Goal: Task Accomplishment & Management: Use online tool/utility

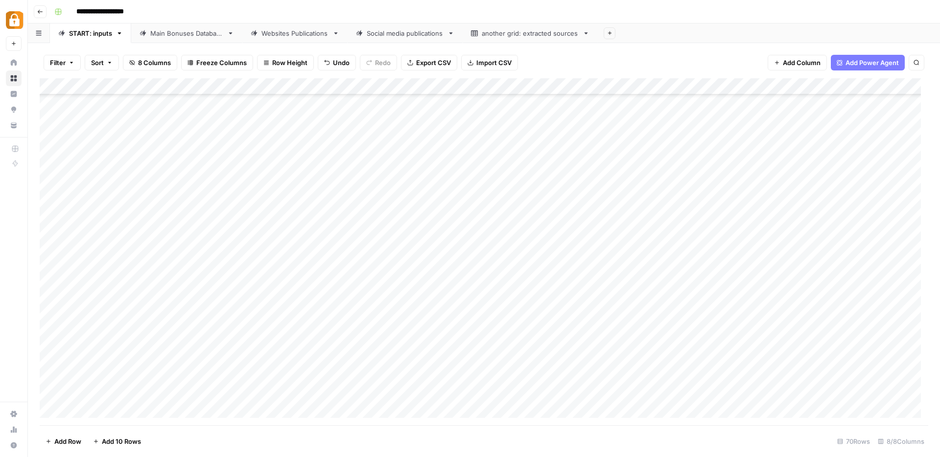
scroll to position [858, 0]
click at [178, 33] on div "Main Bonuses Database" at bounding box center [186, 33] width 73 height 10
click at [288, 32] on div "Websites Publications" at bounding box center [294, 33] width 67 height 10
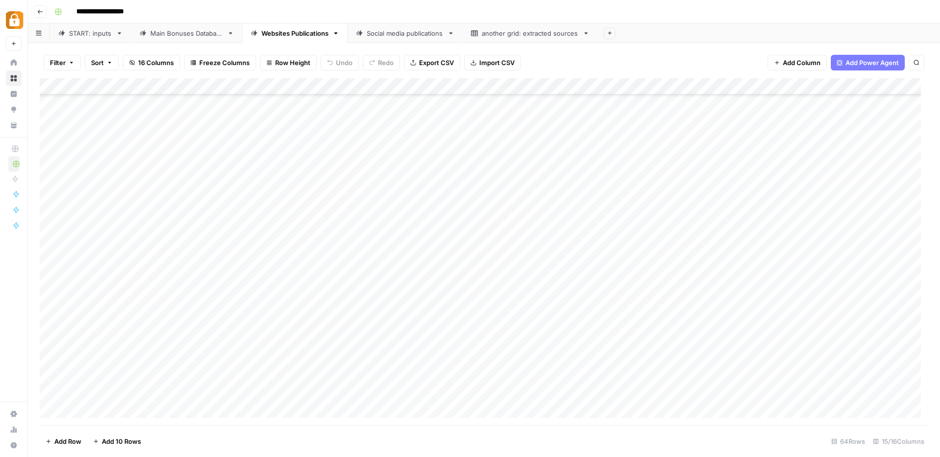
click at [185, 35] on div "Main Bonuses Database" at bounding box center [186, 33] width 73 height 10
click at [260, 378] on div "Add Column" at bounding box center [484, 251] width 889 height 347
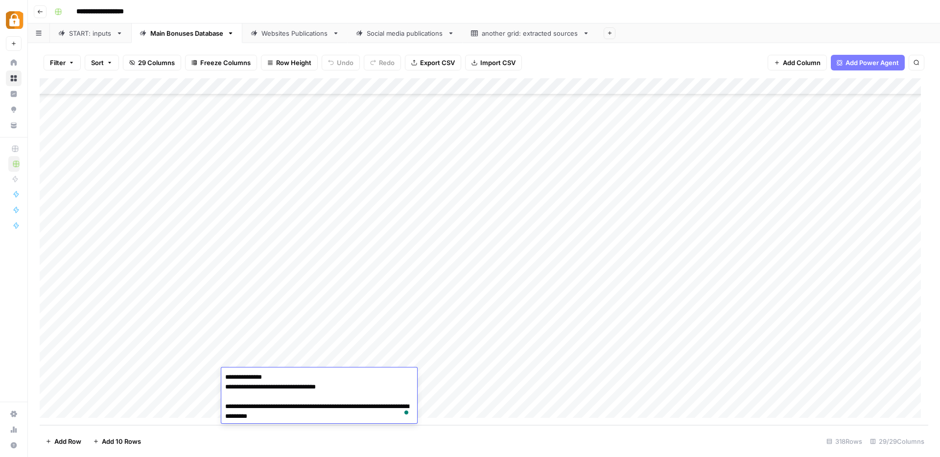
click at [455, 390] on div "Add Column" at bounding box center [484, 251] width 889 height 347
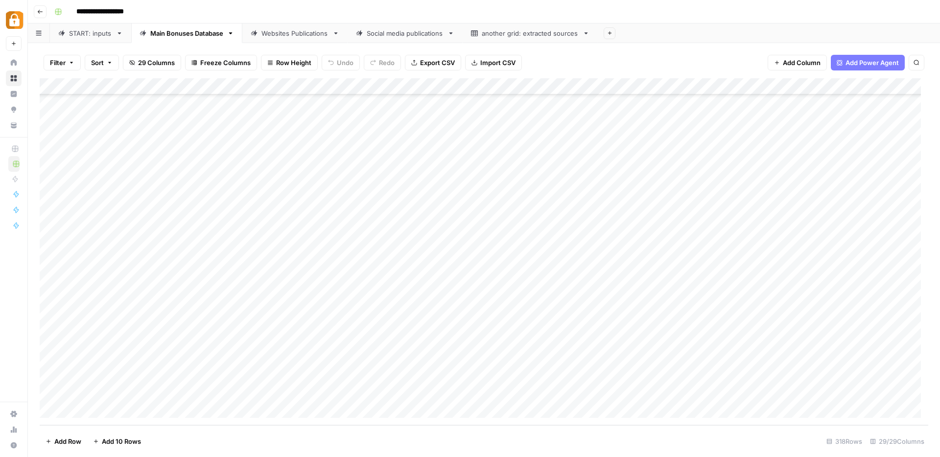
click at [255, 393] on div "Add Column" at bounding box center [484, 251] width 889 height 347
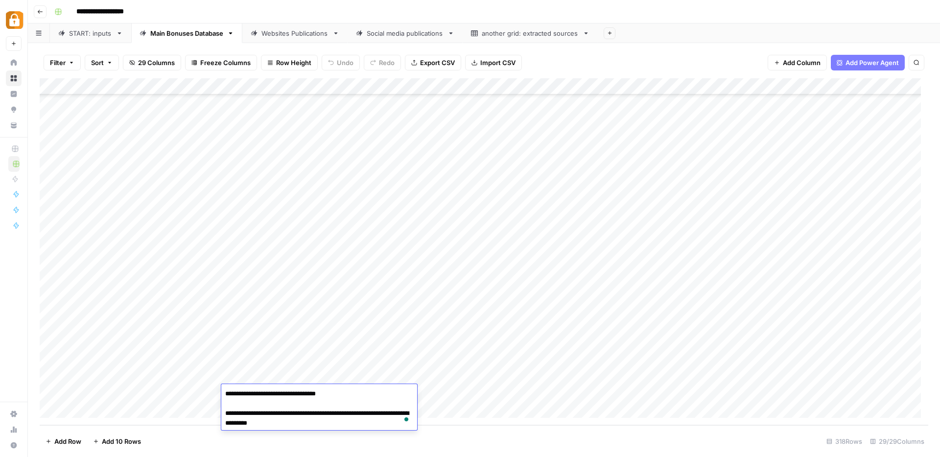
click at [397, 360] on div "Add Column" at bounding box center [484, 251] width 889 height 347
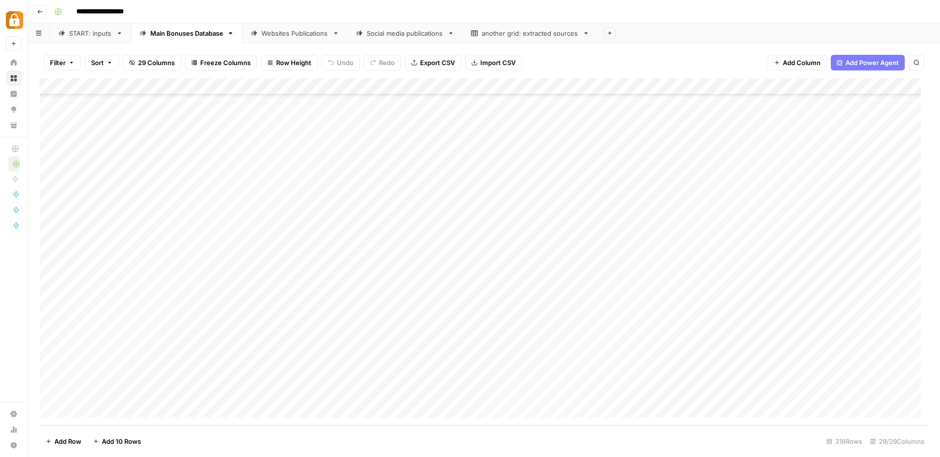
click at [199, 38] on link "Main Bonuses Database" at bounding box center [186, 34] width 111 height 20
click at [85, 38] on div "START: inputs" at bounding box center [90, 33] width 43 height 10
click at [176, 35] on div "Main Bonuses Database" at bounding box center [186, 33] width 73 height 10
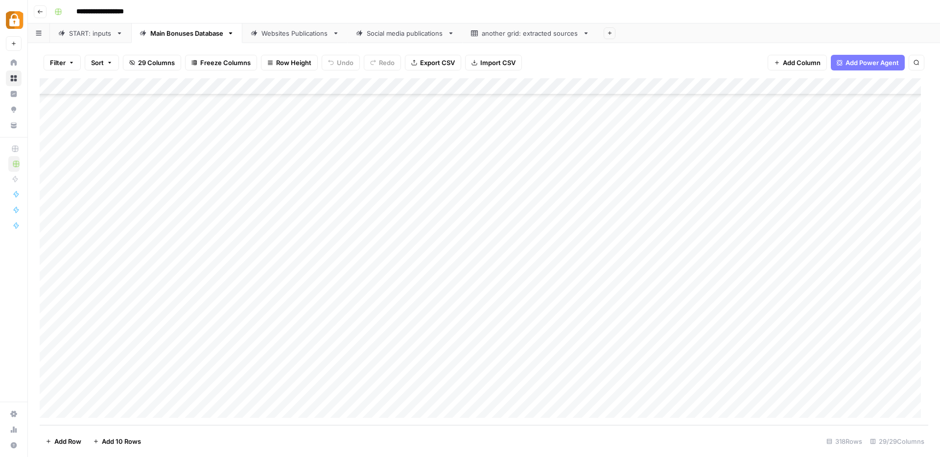
click at [84, 34] on div "START: inputs" at bounding box center [90, 33] width 43 height 10
click at [107, 409] on div "Add Column" at bounding box center [484, 251] width 889 height 347
click at [183, 376] on div "Add Column" at bounding box center [484, 251] width 889 height 347
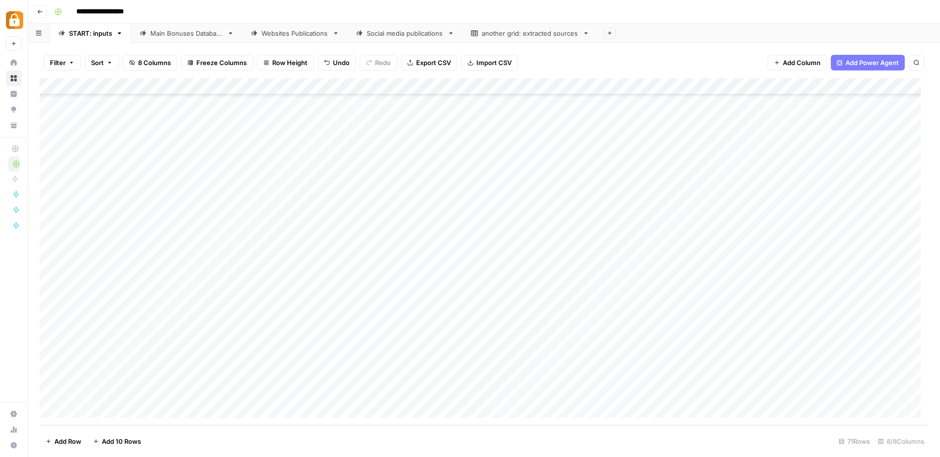
click at [183, 376] on div "Add Column" at bounding box center [484, 251] width 889 height 347
click at [196, 436] on button "Max" at bounding box center [187, 432] width 21 height 12
click at [302, 380] on div "Add Column" at bounding box center [484, 251] width 889 height 347
type textarea "**********"
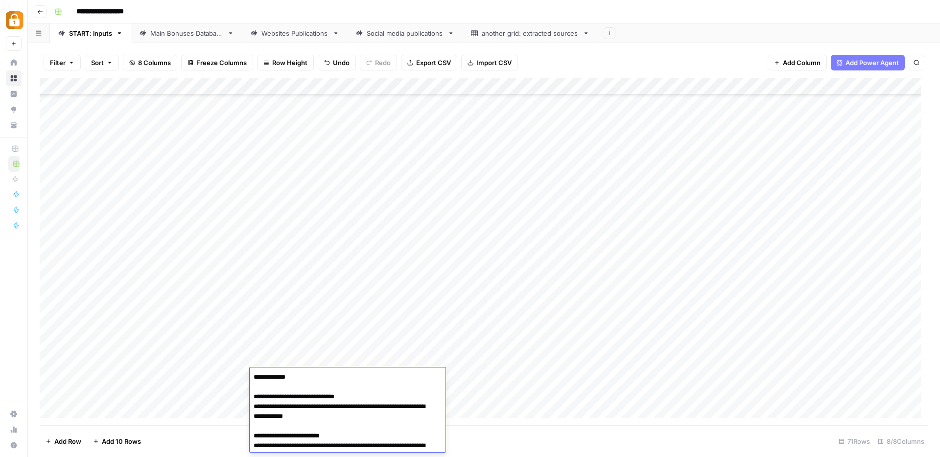
scroll to position [47, 0]
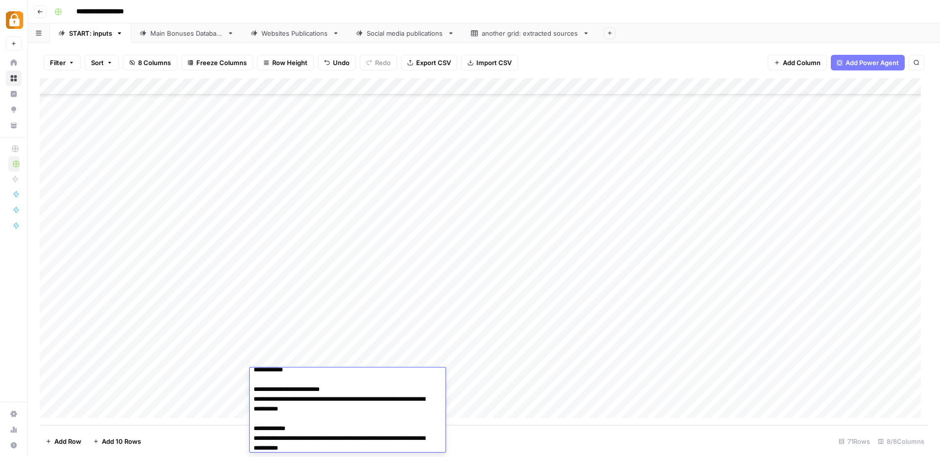
click at [124, 376] on div "Add Column" at bounding box center [484, 251] width 889 height 347
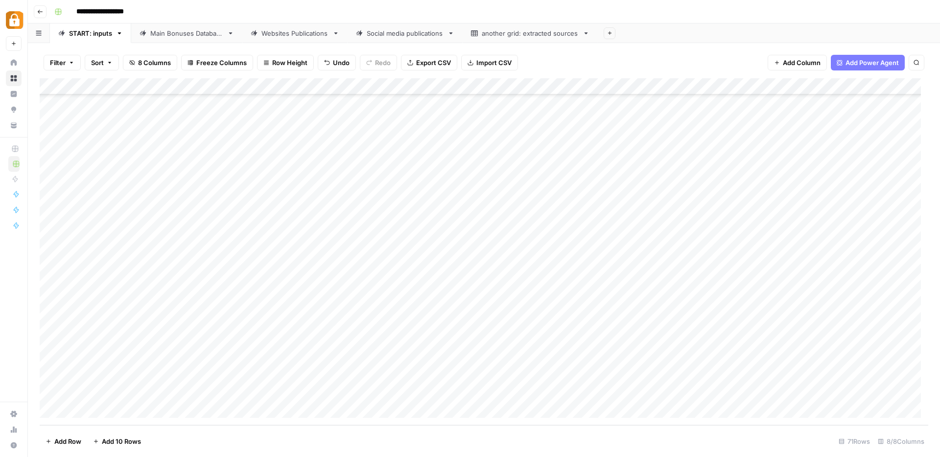
click at [569, 375] on div "Add Column" at bounding box center [484, 251] width 889 height 347
click at [568, 376] on div "Add Column" at bounding box center [484, 251] width 889 height 347
click at [581, 449] on button "Google Sheet" at bounding box center [580, 450] width 49 height 12
click at [742, 377] on div "Add Column" at bounding box center [484, 251] width 889 height 347
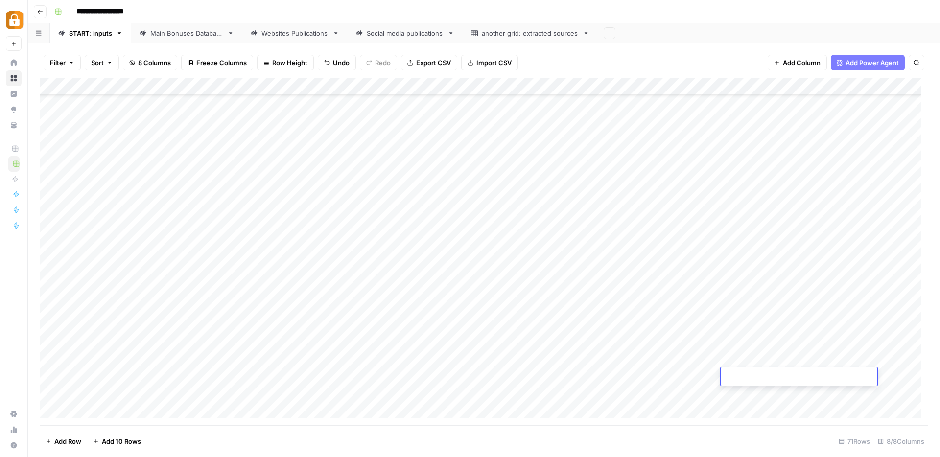
click at [742, 377] on textarea at bounding box center [799, 378] width 157 height 14
type textarea "**********"
click at [705, 397] on div "Add Column" at bounding box center [484, 251] width 889 height 347
click at [819, 377] on div "Add Column" at bounding box center [484, 251] width 889 height 347
click at [179, 394] on div "Add Column" at bounding box center [484, 251] width 889 height 347
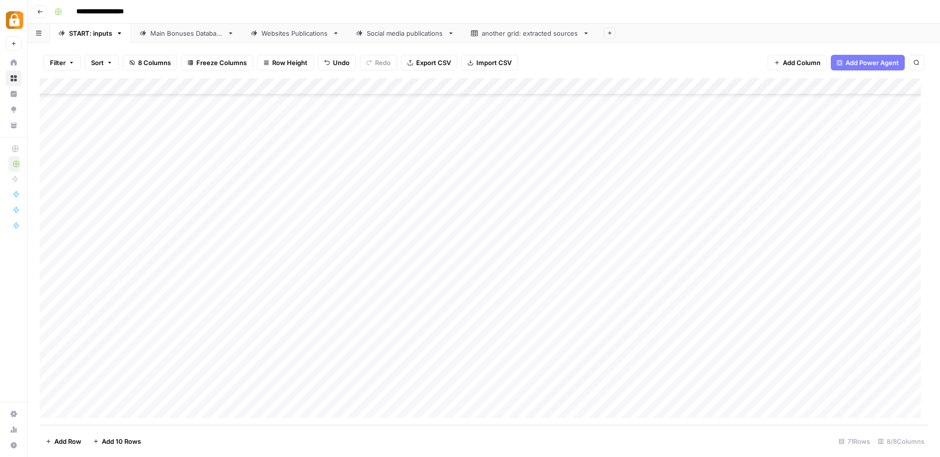
click at [179, 394] on div "Add Column" at bounding box center [484, 251] width 889 height 347
click at [106, 412] on div "Add Column" at bounding box center [484, 251] width 889 height 347
click at [184, 376] on div "Add Column" at bounding box center [484, 251] width 889 height 347
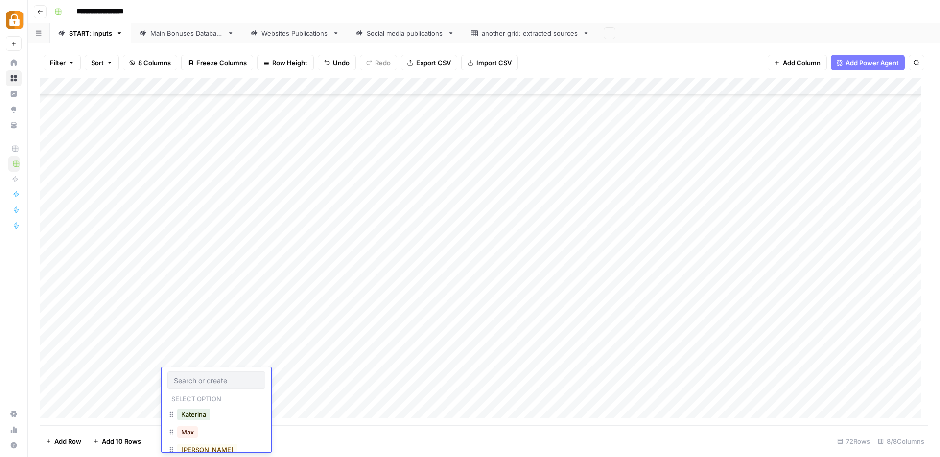
click at [307, 381] on div "Add Column" at bounding box center [484, 251] width 889 height 347
click at [307, 380] on div "Add Column" at bounding box center [484, 251] width 889 height 347
type textarea "**********"
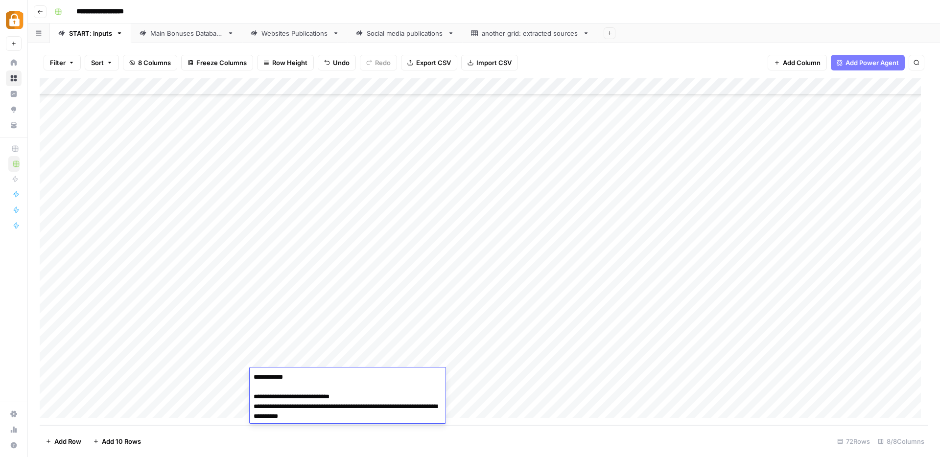
click at [183, 377] on div "Add Column" at bounding box center [484, 251] width 889 height 347
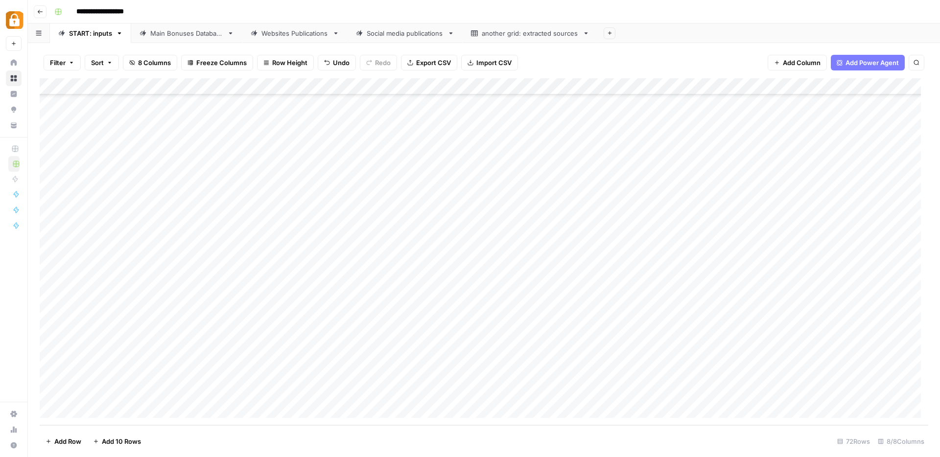
click at [183, 377] on div "Add Column" at bounding box center [484, 251] width 889 height 347
click at [183, 377] on input "text" at bounding box center [216, 380] width 85 height 9
click at [189, 435] on button "Max" at bounding box center [187, 432] width 21 height 12
click at [568, 378] on div "Add Column" at bounding box center [484, 251] width 889 height 347
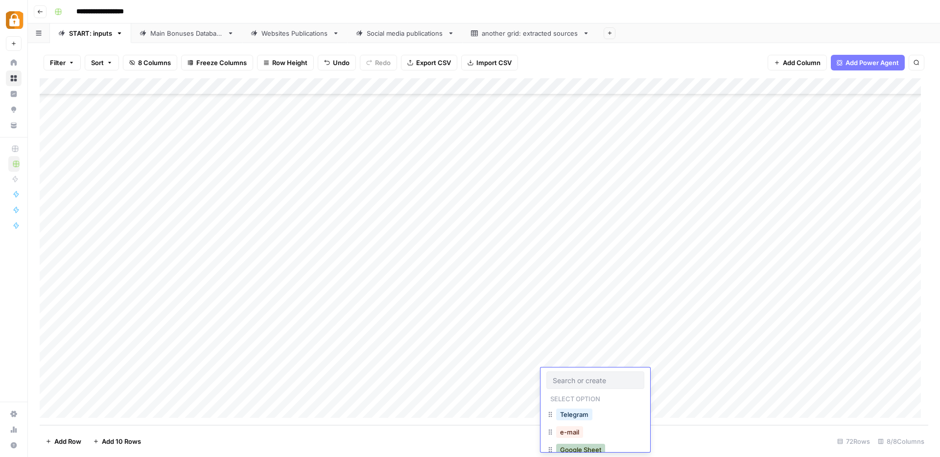
click at [575, 450] on button "Google Sheet" at bounding box center [580, 450] width 49 height 12
click at [743, 356] on div "Add Column" at bounding box center [484, 251] width 889 height 347
click at [742, 382] on div "Add Column" at bounding box center [484, 251] width 889 height 347
click at [898, 378] on div "Add Column" at bounding box center [484, 251] width 889 height 347
click at [280, 396] on div "Add Column" at bounding box center [484, 251] width 889 height 347
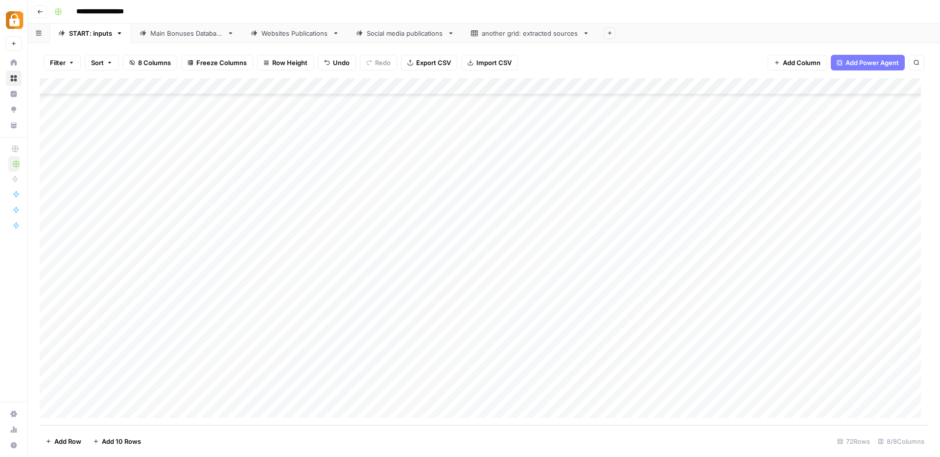
click at [280, 396] on div "Add Column" at bounding box center [484, 251] width 889 height 347
click at [102, 409] on div "Add Column" at bounding box center [484, 251] width 889 height 347
click at [287, 379] on div "Add Column" at bounding box center [484, 251] width 889 height 347
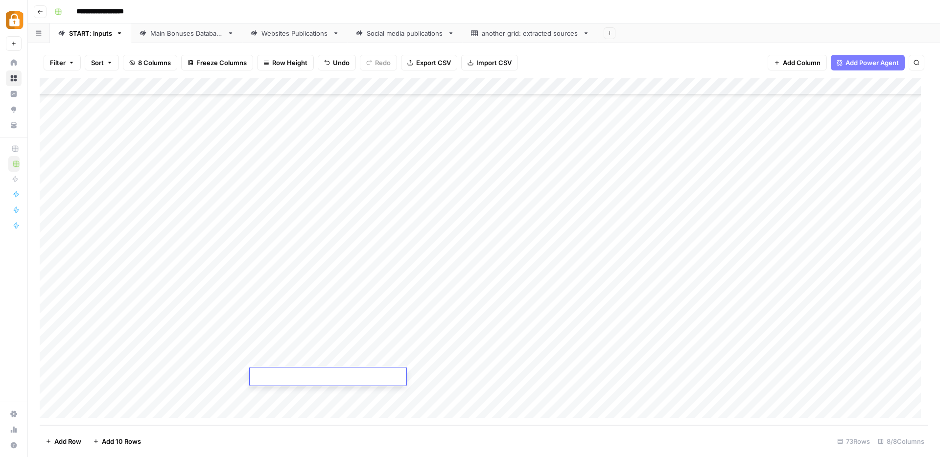
type textarea "**********"
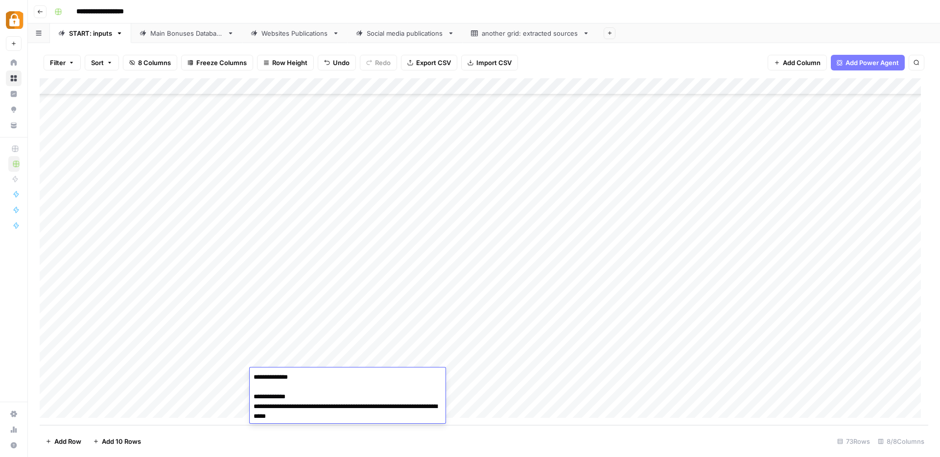
click at [188, 378] on div "Add Column" at bounding box center [484, 251] width 889 height 347
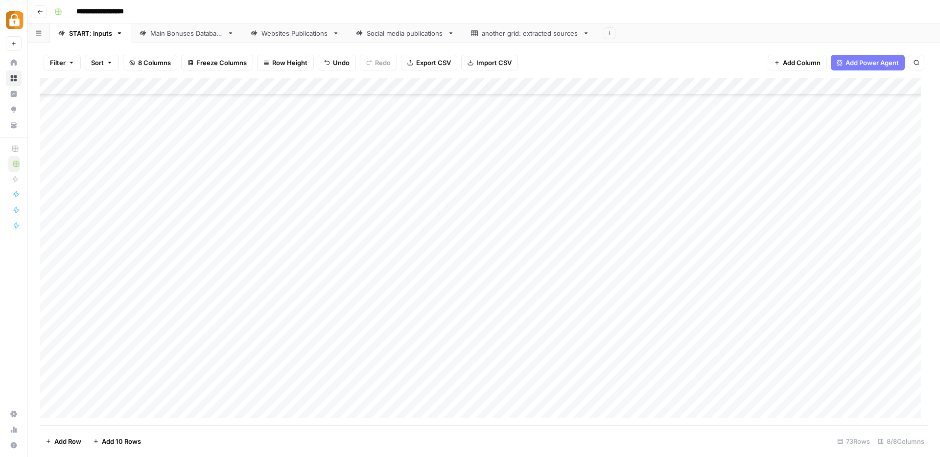
click at [188, 378] on div "Add Column" at bounding box center [484, 251] width 889 height 347
click at [190, 435] on button "Max" at bounding box center [187, 432] width 21 height 12
click at [573, 379] on div "Add Column" at bounding box center [484, 251] width 889 height 347
click at [585, 449] on button "Google Sheet" at bounding box center [580, 450] width 49 height 12
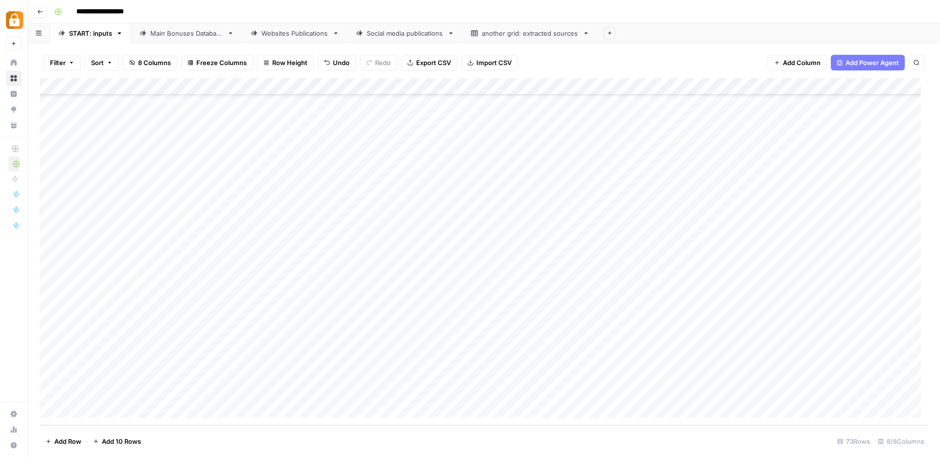
click at [751, 380] on div "Add Column" at bounding box center [484, 251] width 889 height 347
click at [752, 357] on div "Add Column" at bounding box center [484, 251] width 889 height 347
click at [752, 379] on div "Add Column" at bounding box center [484, 251] width 889 height 347
click at [823, 378] on div "Add Column" at bounding box center [484, 251] width 889 height 347
click at [198, 393] on div "Add Column" at bounding box center [484, 251] width 889 height 347
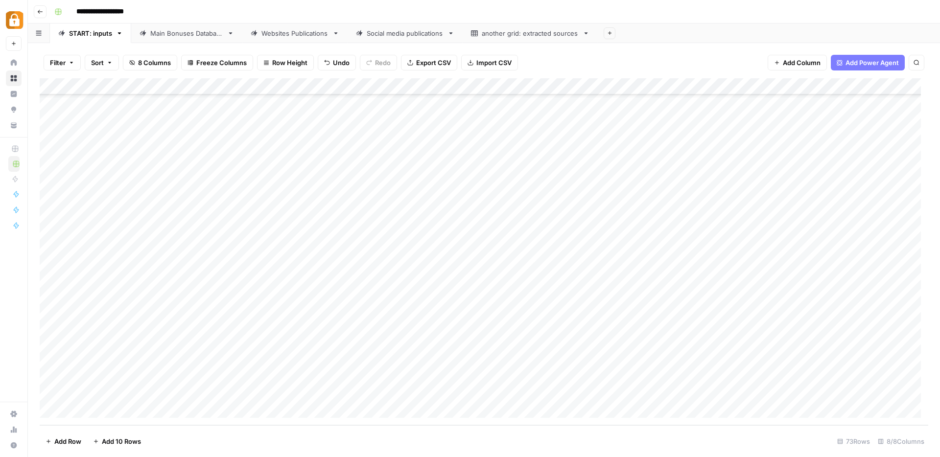
click at [198, 393] on div "Add Column" at bounding box center [484, 251] width 889 height 347
click at [184, 449] on button "Max" at bounding box center [187, 449] width 21 height 12
click at [112, 410] on div "Add Column" at bounding box center [484, 251] width 889 height 347
click at [287, 375] on div "Add Column" at bounding box center [484, 251] width 889 height 347
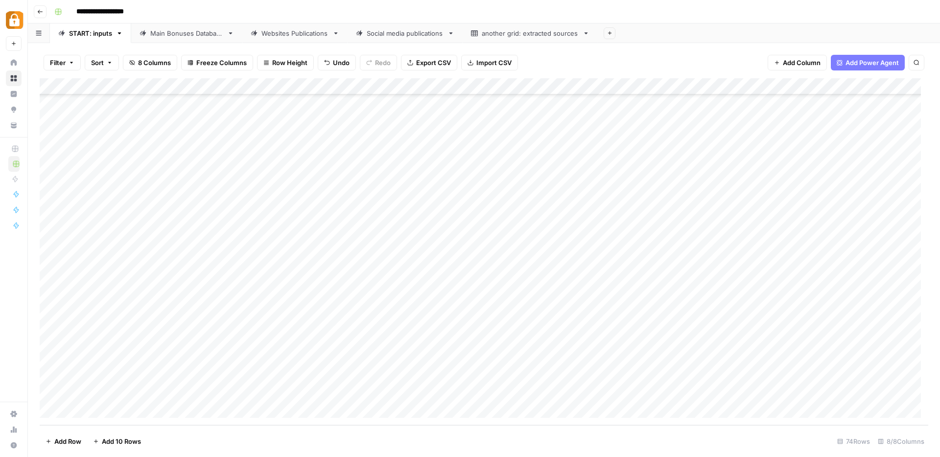
click at [287, 375] on div "Add Column" at bounding box center [484, 251] width 889 height 347
type textarea "**********"
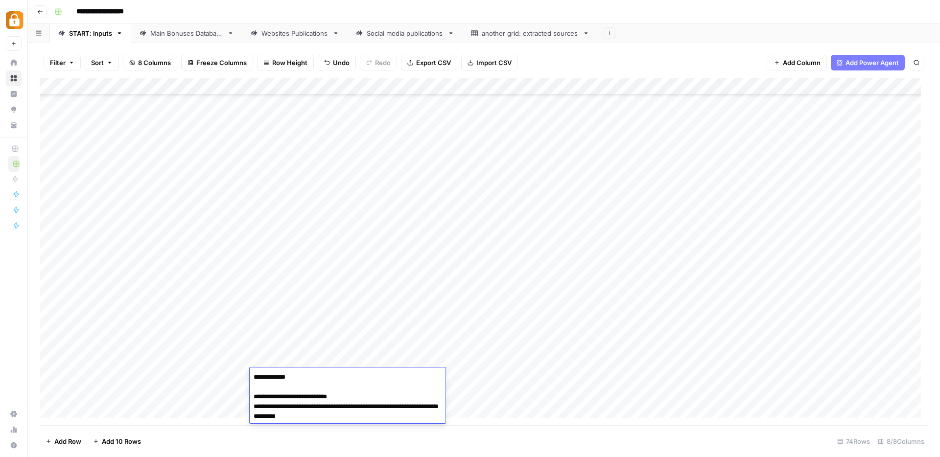
click at [563, 381] on div "Add Column" at bounding box center [484, 251] width 889 height 347
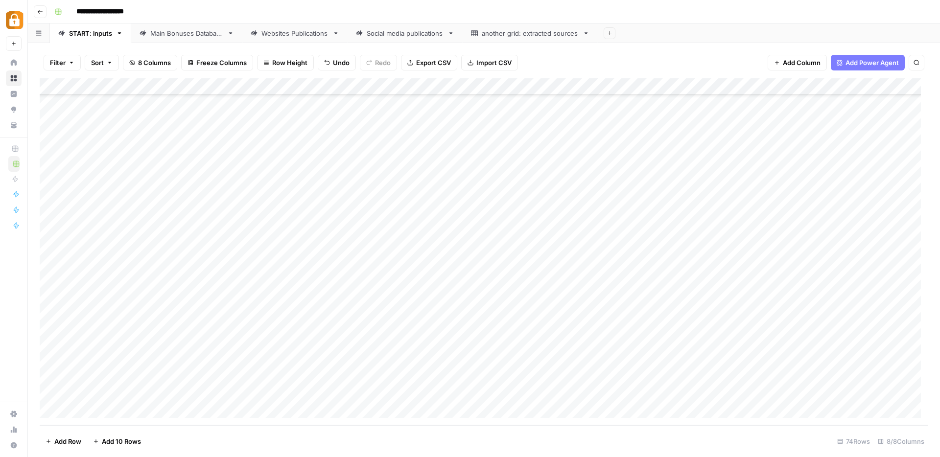
click at [581, 377] on div "Add Column" at bounding box center [484, 251] width 889 height 347
click at [588, 449] on button "Google Sheet" at bounding box center [580, 450] width 49 height 12
click at [751, 378] on div "Add Column" at bounding box center [484, 251] width 889 height 347
click at [756, 361] on div "Add Column" at bounding box center [484, 251] width 889 height 347
click at [752, 378] on div "Add Column" at bounding box center [484, 251] width 889 height 347
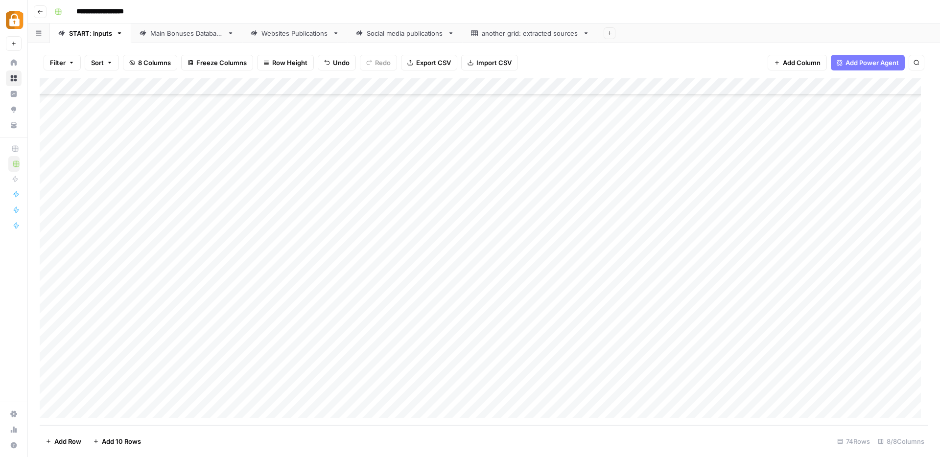
click at [895, 376] on div "Add Column" at bounding box center [484, 251] width 889 height 347
click at [109, 407] on div "Add Column" at bounding box center [484, 251] width 889 height 347
click at [267, 377] on div "Add Column" at bounding box center [484, 251] width 889 height 347
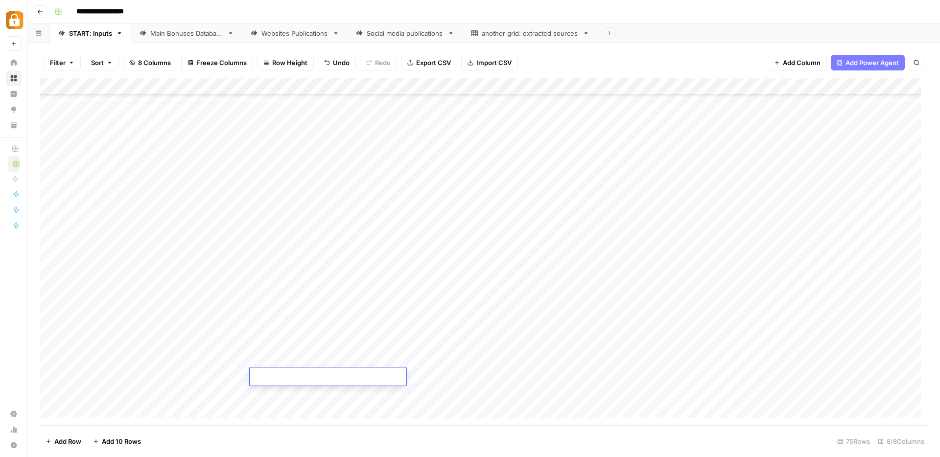
type textarea "**********"
click at [175, 378] on div "Add Column" at bounding box center [484, 251] width 889 height 347
click at [182, 378] on div "Add Column" at bounding box center [484, 251] width 889 height 347
click at [188, 434] on button "Max" at bounding box center [187, 432] width 21 height 12
click at [585, 378] on div "Add Column" at bounding box center [484, 251] width 889 height 347
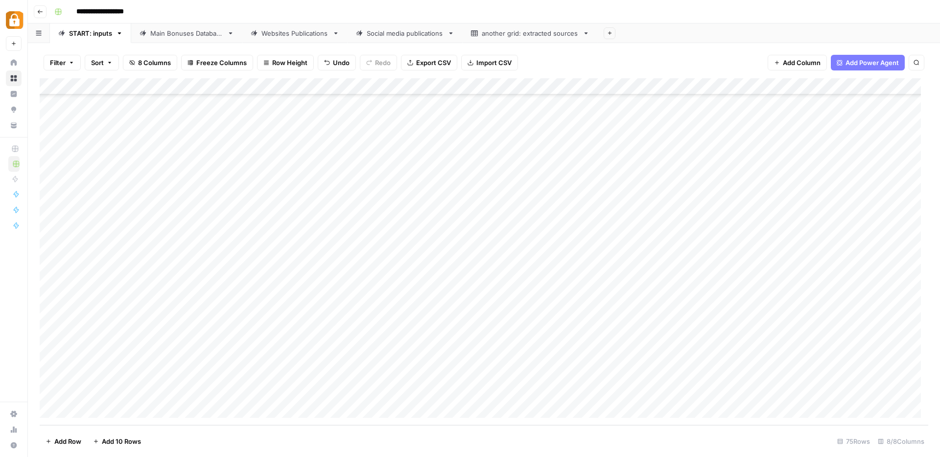
click at [585, 378] on div "Add Column" at bounding box center [484, 251] width 889 height 347
click at [589, 449] on button "Google Sheet" at bounding box center [580, 450] width 49 height 12
click at [751, 358] on div "Add Column" at bounding box center [484, 251] width 889 height 347
click at [753, 375] on div "Add Column" at bounding box center [484, 251] width 889 height 347
click at [839, 378] on div "Add Column" at bounding box center [484, 251] width 889 height 347
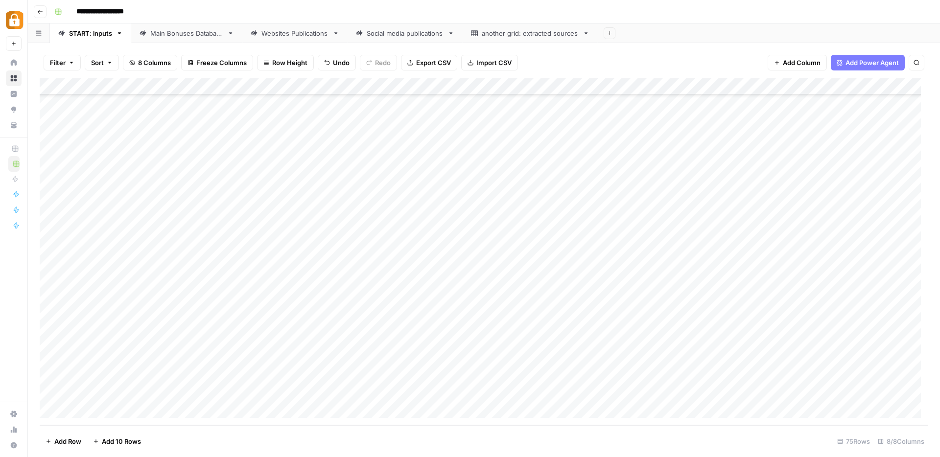
click at [293, 395] on div "Add Column" at bounding box center [484, 251] width 889 height 347
type textarea "**********"
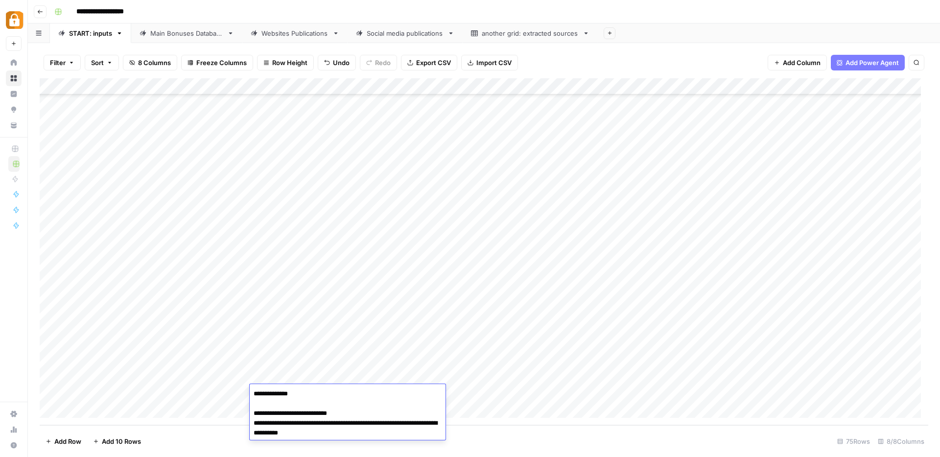
click at [183, 394] on div "Add Column" at bounding box center [484, 251] width 889 height 347
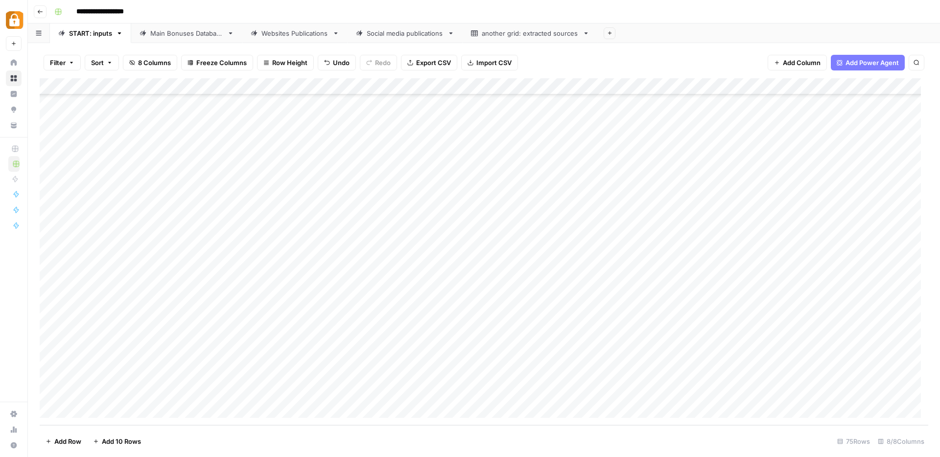
click at [183, 394] on div "Add Column" at bounding box center [484, 251] width 889 height 347
click at [178, 443] on button "Max" at bounding box center [187, 449] width 21 height 12
drag, startPoint x: 111, startPoint y: 406, endPoint x: 163, endPoint y: 417, distance: 53.1
click at [111, 406] on div "Add Column" at bounding box center [484, 251] width 889 height 347
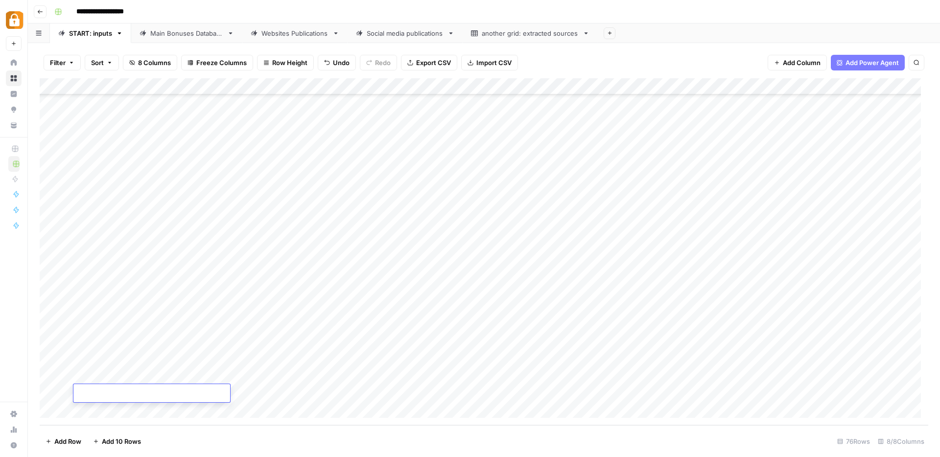
click at [588, 377] on div "Add Column" at bounding box center [484, 251] width 889 height 347
click at [595, 452] on footer "Add Row Add 10 Rows 76 Rows 8/8 Columns" at bounding box center [484, 442] width 889 height 32
click at [575, 377] on div "Add Column" at bounding box center [484, 251] width 889 height 347
click at [575, 377] on input "text" at bounding box center [595, 380] width 85 height 9
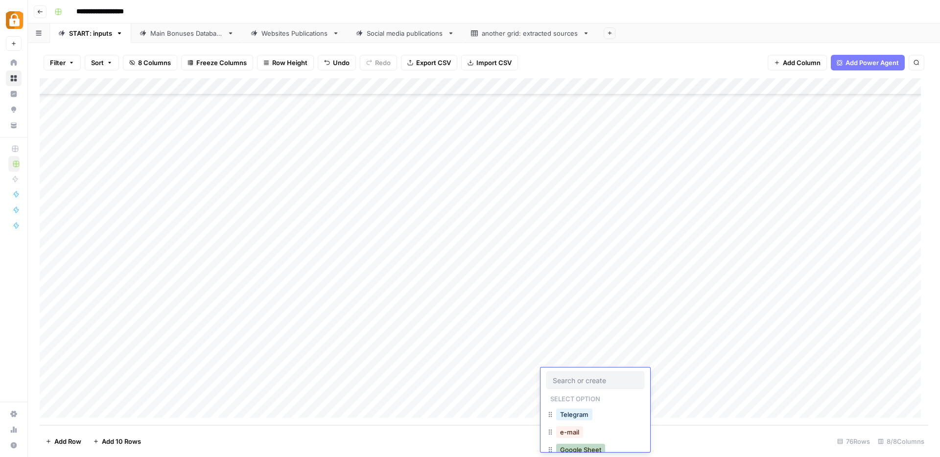
click at [595, 447] on button "Google Sheet" at bounding box center [580, 450] width 49 height 12
click at [742, 381] on div "Add Column" at bounding box center [484, 251] width 889 height 347
type textarea "***"
click at [714, 404] on div "Add Column" at bounding box center [484, 251] width 889 height 347
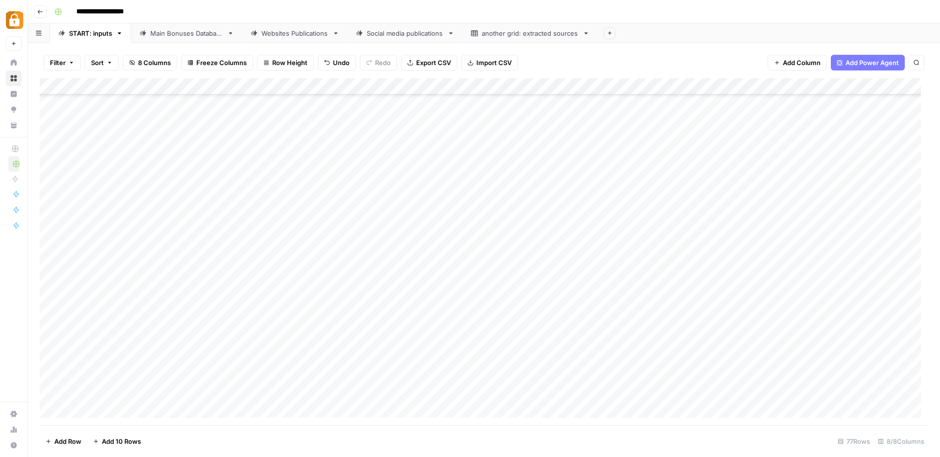
scroll to position [974, 0]
click at [829, 356] on div "Add Column" at bounding box center [484, 251] width 889 height 347
click at [104, 414] on div "Add Column" at bounding box center [484, 251] width 889 height 347
click at [286, 360] on div "Add Column" at bounding box center [484, 251] width 889 height 347
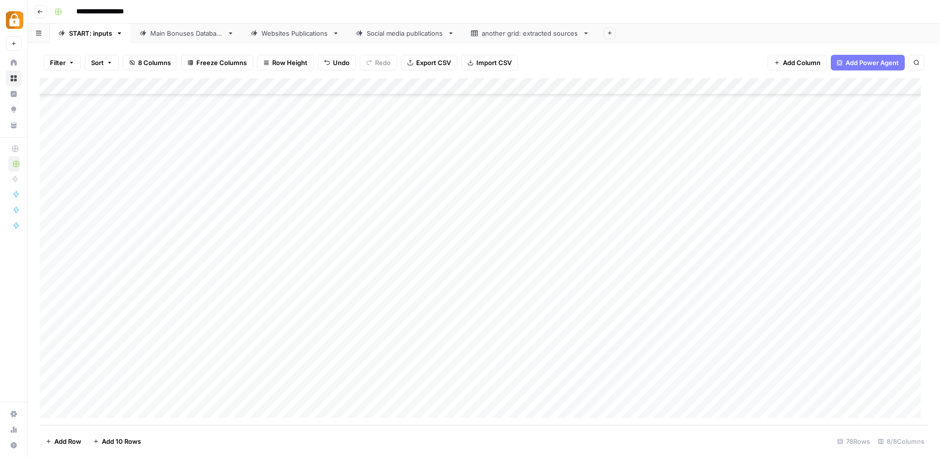
click at [286, 360] on div "Add Column" at bounding box center [484, 251] width 889 height 347
type textarea "**********"
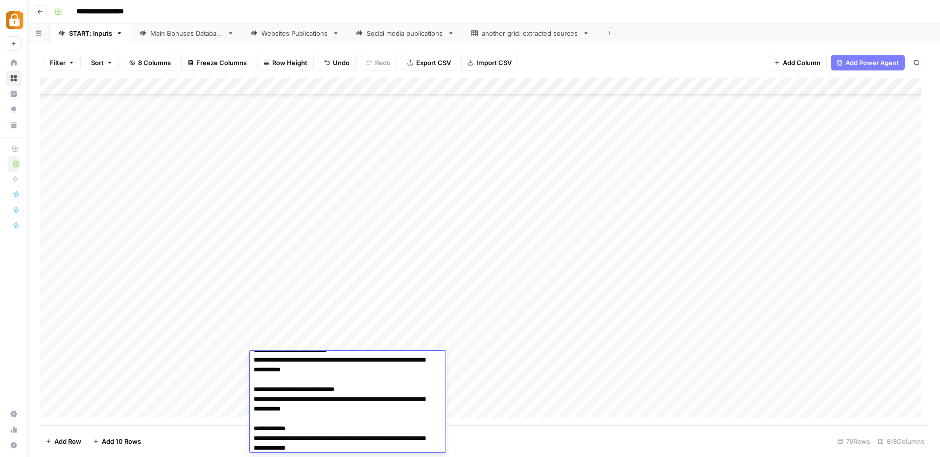
click at [185, 361] on div "Add Column" at bounding box center [484, 251] width 889 height 347
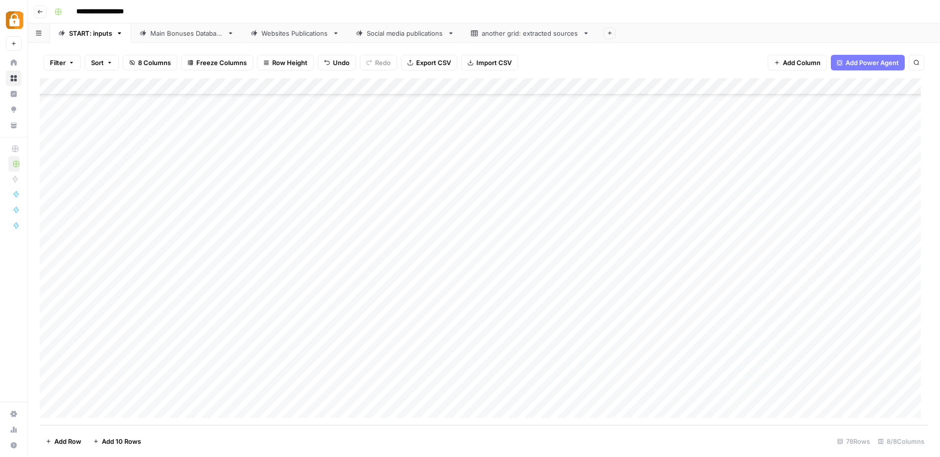
click at [186, 361] on div "Add Column" at bounding box center [484, 251] width 889 height 347
click at [186, 361] on input "text" at bounding box center [216, 363] width 85 height 9
click at [186, 419] on button "Max" at bounding box center [187, 416] width 21 height 12
click at [574, 366] on div "Add Column" at bounding box center [484, 251] width 889 height 347
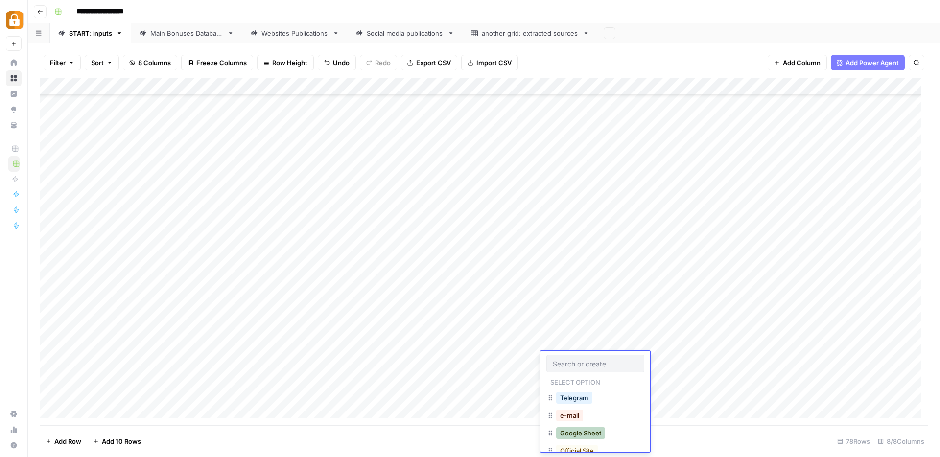
click at [588, 435] on button "Google Sheet" at bounding box center [580, 433] width 49 height 12
click at [757, 345] on div "Add Column" at bounding box center [484, 251] width 889 height 347
click at [756, 357] on div "Add Column" at bounding box center [484, 251] width 889 height 347
click at [849, 360] on div "Add Column" at bounding box center [484, 251] width 889 height 347
click at [289, 378] on div "Add Column" at bounding box center [484, 251] width 889 height 347
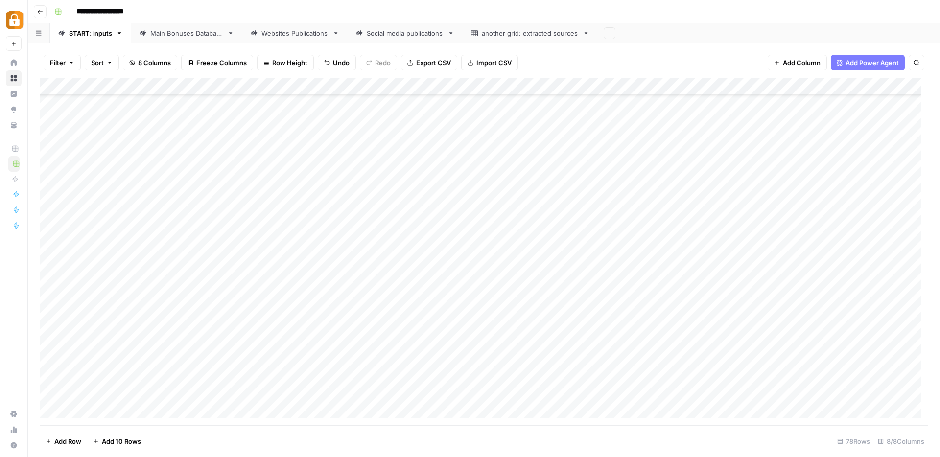
click at [289, 378] on div "Add Column" at bounding box center [484, 251] width 889 height 347
type textarea "**********"
click at [197, 378] on div "Add Column" at bounding box center [484, 251] width 889 height 347
click at [191, 433] on button "Max" at bounding box center [187, 432] width 21 height 12
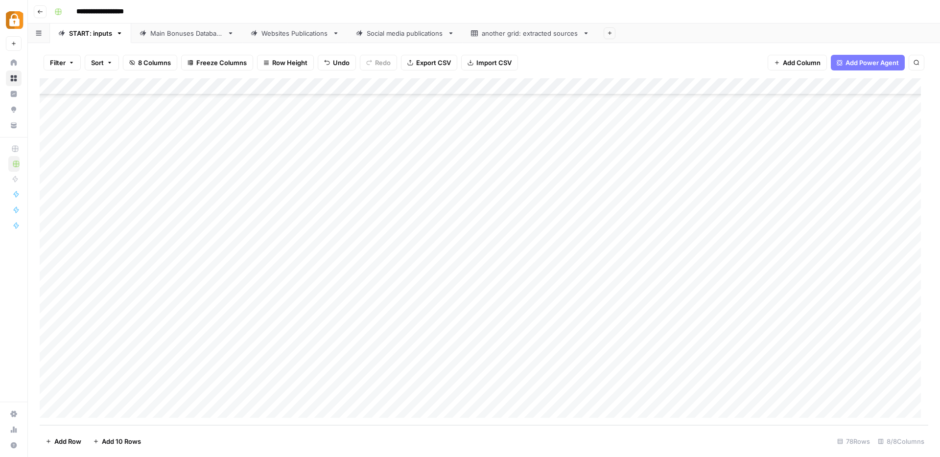
click at [576, 380] on div "Add Column" at bounding box center [484, 251] width 889 height 347
click at [592, 449] on button "Google Sheet" at bounding box center [580, 450] width 49 height 12
click at [735, 376] on div "Add Column" at bounding box center [484, 251] width 889 height 347
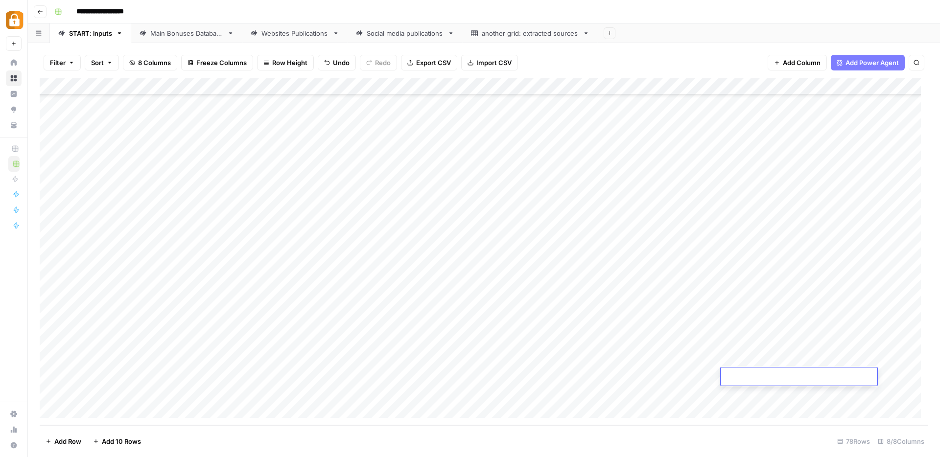
click at [747, 361] on div "Add Column" at bounding box center [484, 251] width 889 height 347
click at [749, 377] on div "Add Column" at bounding box center [484, 251] width 889 height 347
click at [894, 376] on div "Add Column" at bounding box center [484, 251] width 889 height 347
click at [101, 410] on div "Add Column" at bounding box center [484, 251] width 889 height 347
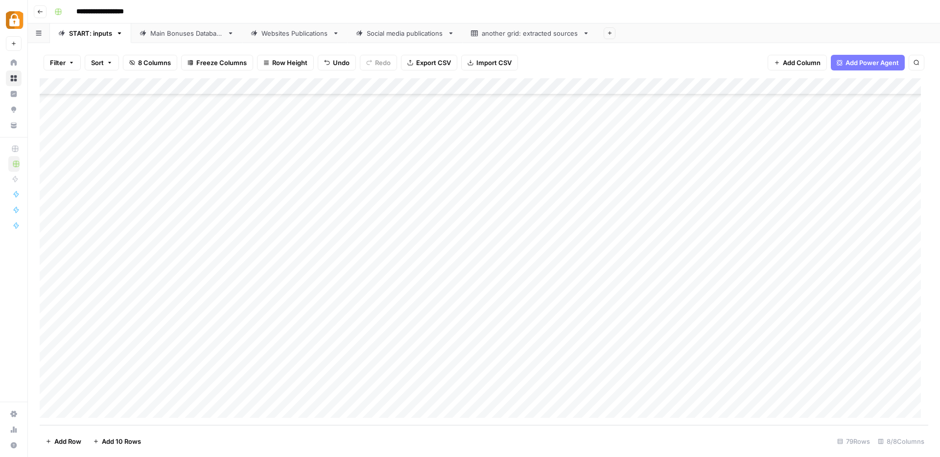
click at [282, 378] on div "Add Column" at bounding box center [484, 251] width 889 height 347
type textarea "**********"
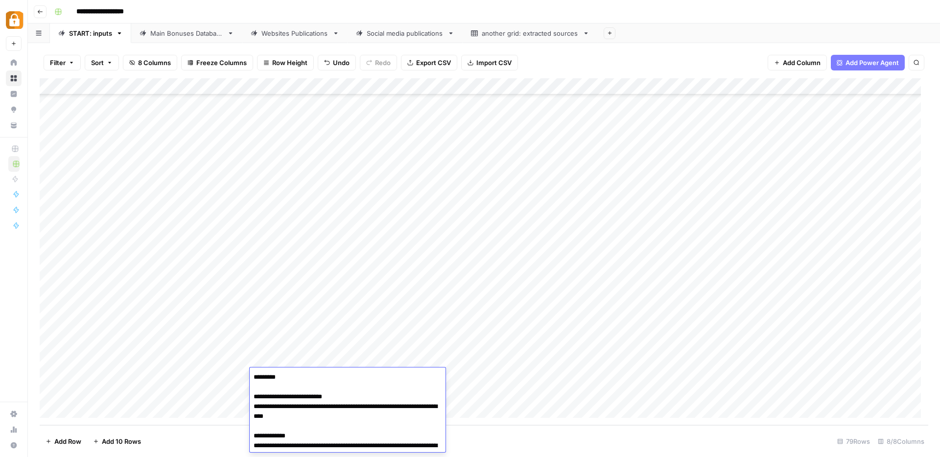
scroll to position [7, 0]
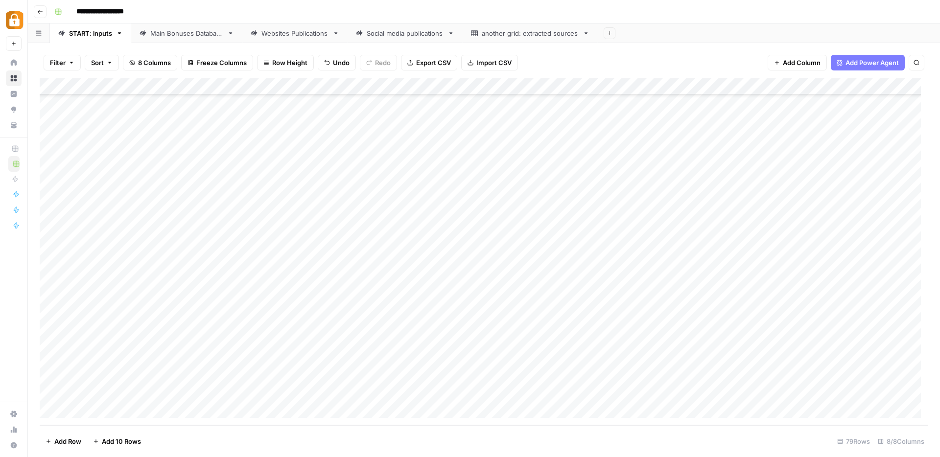
click at [188, 373] on div "Add Column" at bounding box center [484, 251] width 889 height 347
click at [190, 433] on button "Max" at bounding box center [187, 432] width 21 height 12
click at [567, 377] on div "Add Column" at bounding box center [484, 251] width 889 height 347
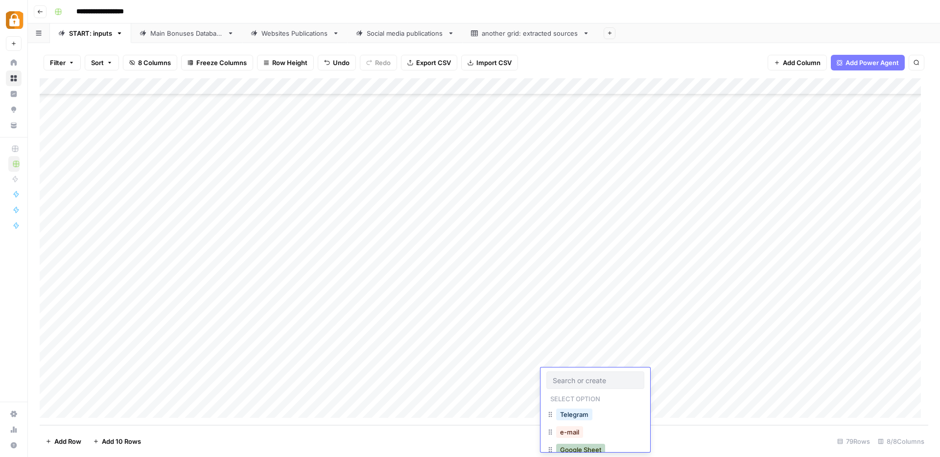
click at [589, 449] on button "Google Sheet" at bounding box center [580, 450] width 49 height 12
click at [741, 364] on div "Add Column" at bounding box center [484, 251] width 889 height 347
click at [745, 375] on div "Add Column" at bounding box center [484, 251] width 889 height 347
click at [888, 378] on div "Add Column" at bounding box center [484, 251] width 889 height 347
click at [108, 410] on div "Add Column" at bounding box center [484, 251] width 889 height 347
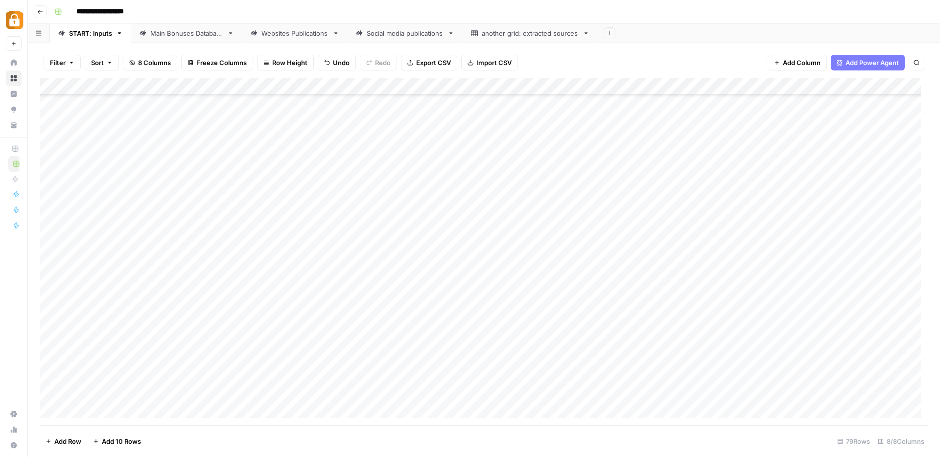
scroll to position [1024, 0]
click at [285, 379] on div "Add Column" at bounding box center [484, 251] width 889 height 347
type textarea "**********"
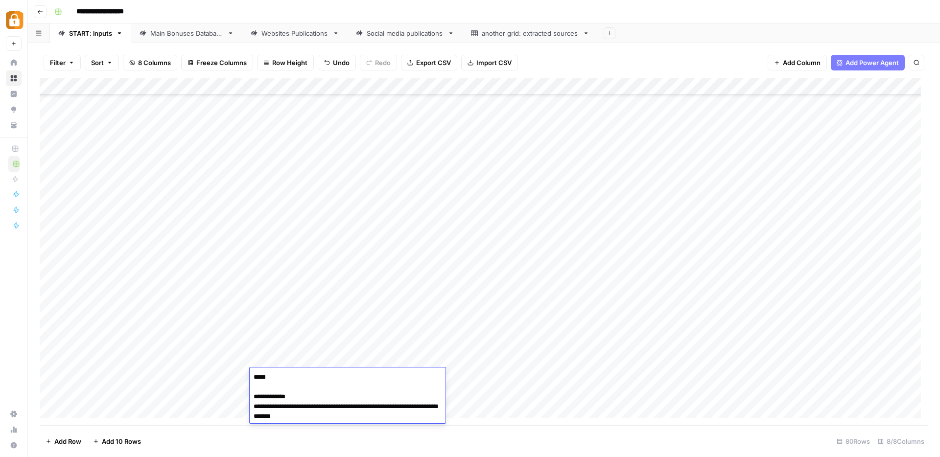
click at [175, 378] on div "Add Column" at bounding box center [484, 251] width 889 height 347
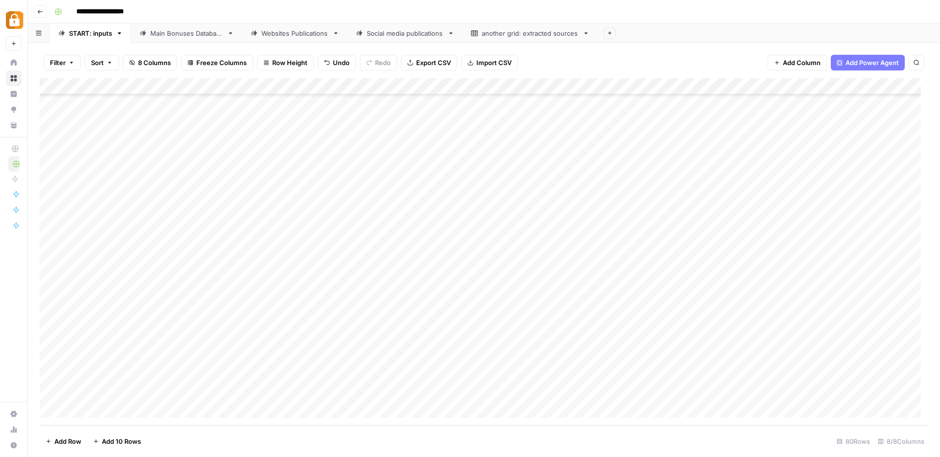
click at [185, 378] on div "Add Column" at bounding box center [484, 251] width 889 height 347
click at [194, 433] on button "Max" at bounding box center [187, 432] width 21 height 12
click at [574, 374] on div "Add Column" at bounding box center [484, 251] width 889 height 347
drag, startPoint x: 577, startPoint y: 450, endPoint x: 592, endPoint y: 447, distance: 15.5
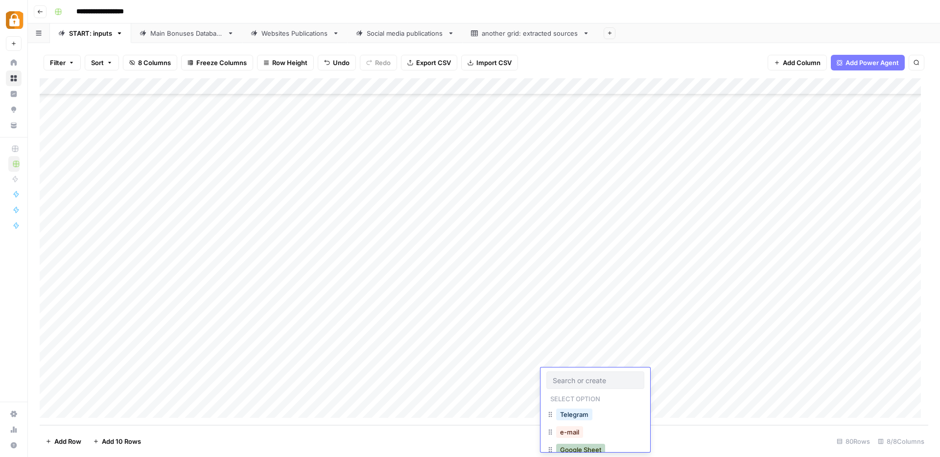
click at [578, 450] on button "Google Sheet" at bounding box center [580, 450] width 49 height 12
click at [753, 358] on div "Add Column" at bounding box center [484, 251] width 889 height 347
click at [753, 379] on div "Add Column" at bounding box center [484, 251] width 889 height 347
click at [849, 379] on div "Add Column" at bounding box center [484, 251] width 889 height 347
click at [107, 410] on div "Add Column" at bounding box center [484, 251] width 889 height 347
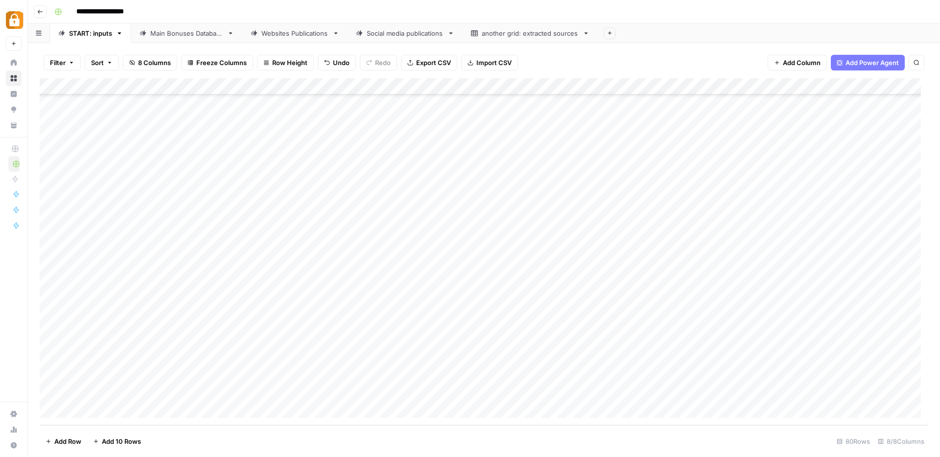
scroll to position [1041, 0]
click at [289, 380] on div "Add Column" at bounding box center [484, 251] width 889 height 347
type textarea "**********"
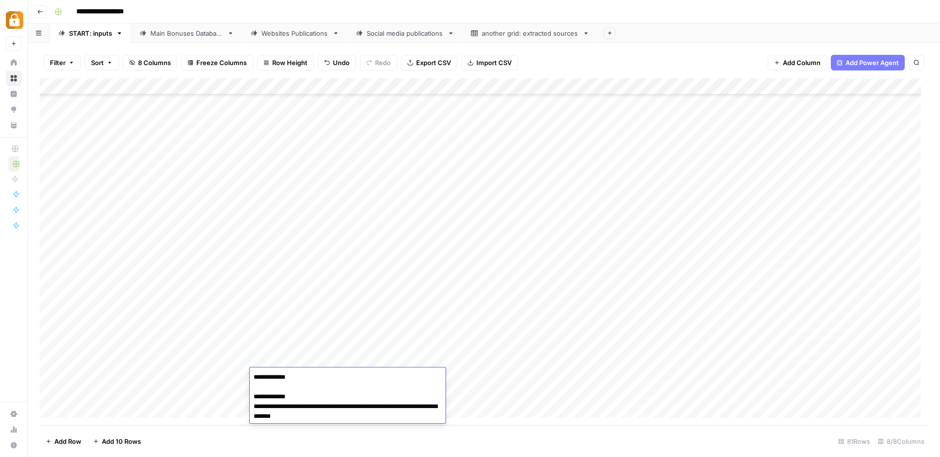
click at [187, 378] on div "Add Column" at bounding box center [484, 251] width 889 height 347
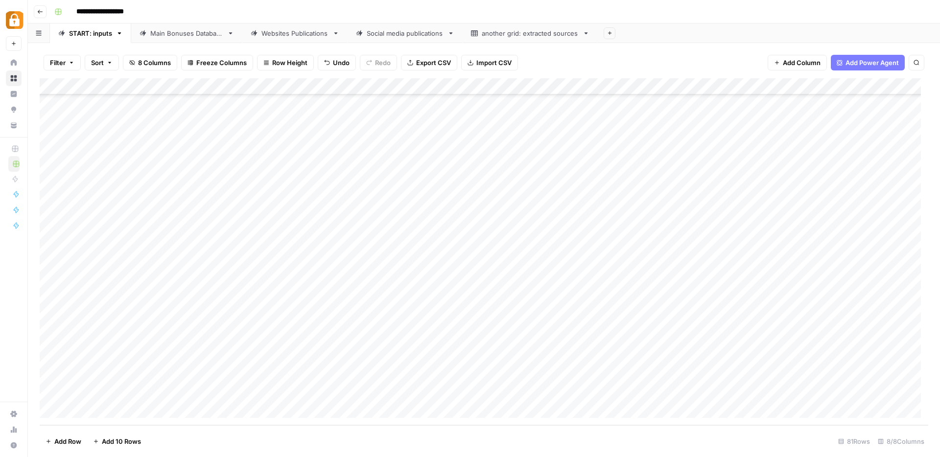
click at [187, 378] on div "Add Column" at bounding box center [484, 251] width 889 height 347
click at [187, 378] on input "text" at bounding box center [216, 380] width 85 height 9
click at [193, 431] on button "Max" at bounding box center [187, 432] width 21 height 12
click at [566, 379] on div "Add Column" at bounding box center [484, 251] width 889 height 347
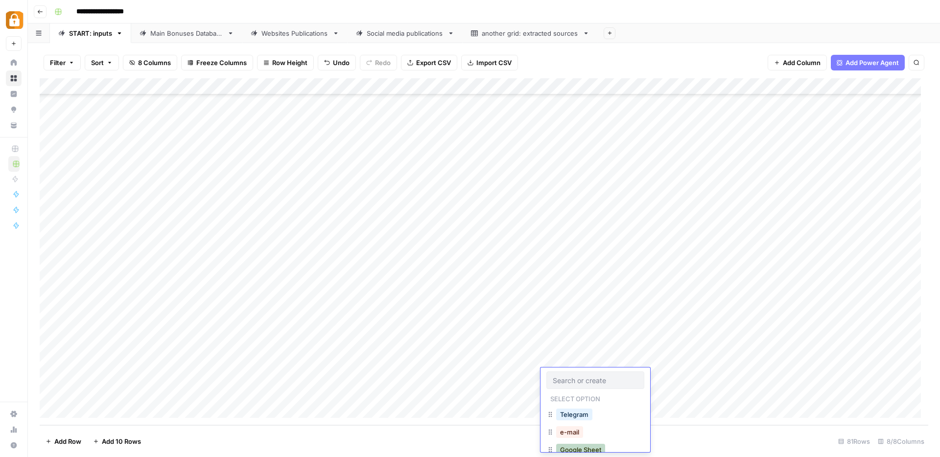
click at [584, 449] on button "Google Sheet" at bounding box center [580, 450] width 49 height 12
click at [753, 377] on div "Add Column" at bounding box center [484, 251] width 889 height 347
type textarea "***"
click at [713, 401] on div "Add Column" at bounding box center [484, 251] width 889 height 347
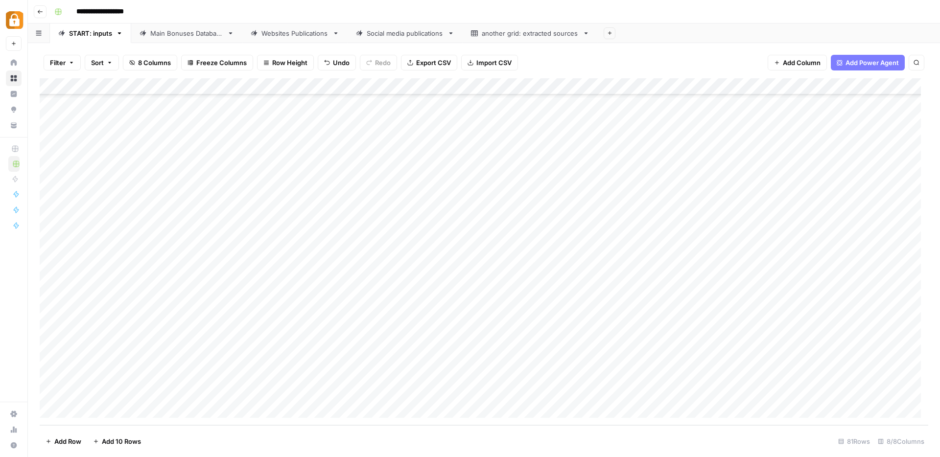
click at [838, 378] on div "Add Column" at bounding box center [484, 251] width 889 height 347
click at [105, 409] on div "Add Column" at bounding box center [484, 251] width 889 height 347
click at [286, 379] on div "Add Column" at bounding box center [484, 251] width 889 height 347
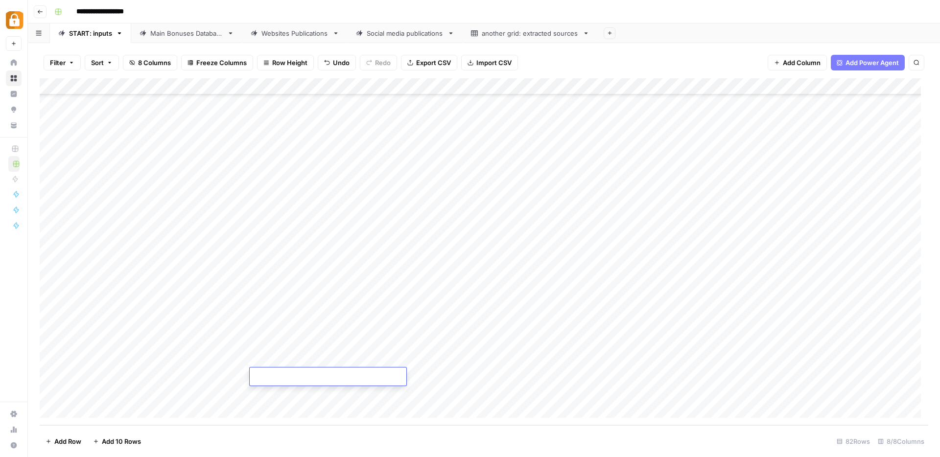
type textarea "**********"
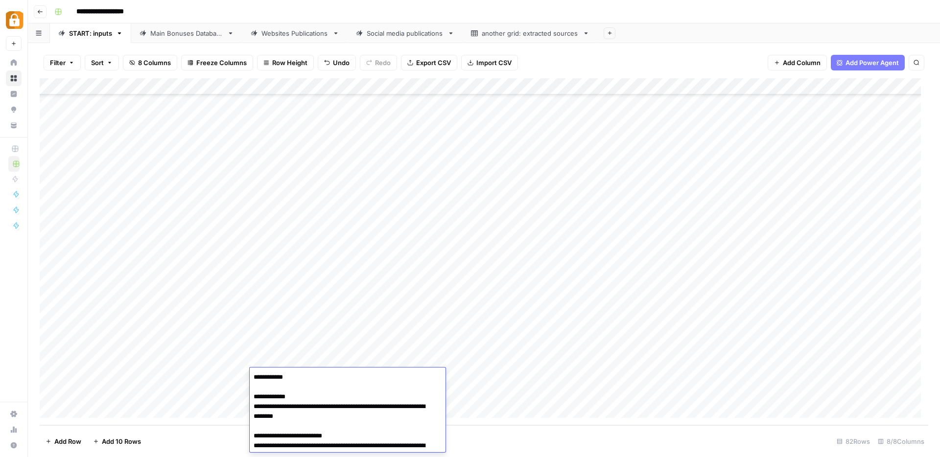
scroll to position [7, 0]
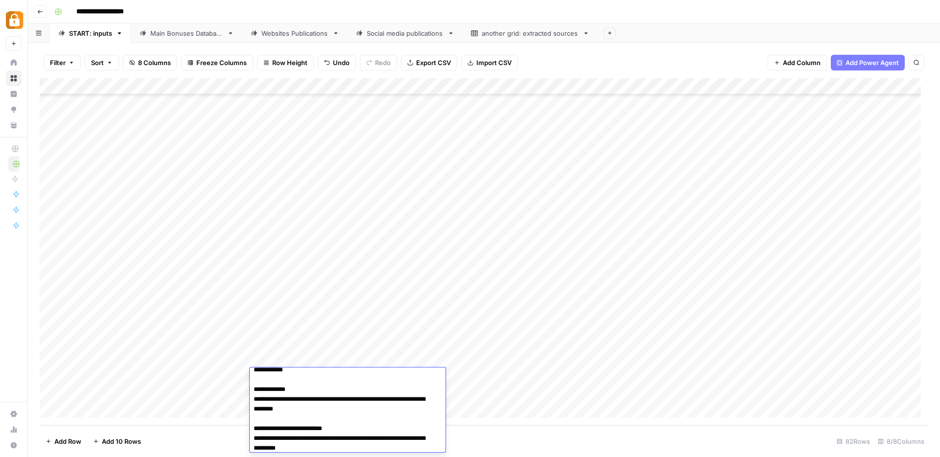
click at [183, 375] on div "Add Column" at bounding box center [484, 251] width 889 height 347
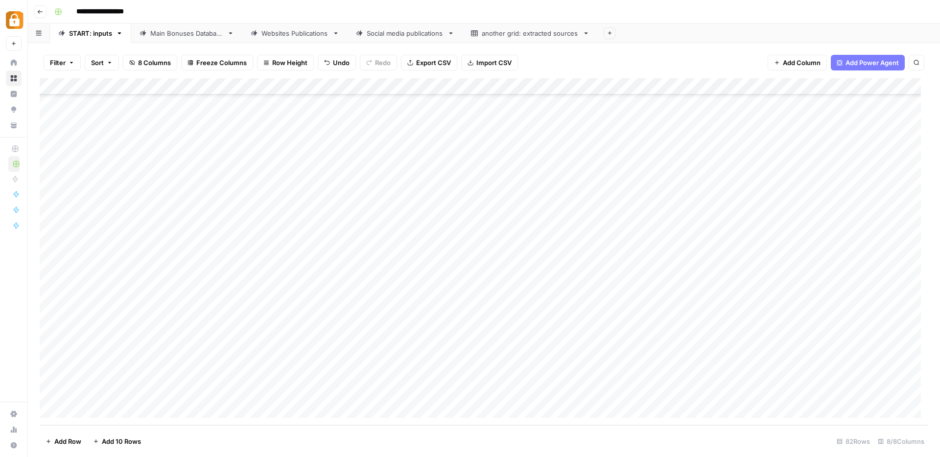
click at [183, 375] on div "Add Column" at bounding box center [484, 251] width 889 height 347
click at [187, 434] on button "Max" at bounding box center [187, 432] width 21 height 12
click at [573, 380] on div "Add Column" at bounding box center [484, 251] width 889 height 347
click at [579, 447] on button "Google Sheet" at bounding box center [580, 450] width 49 height 12
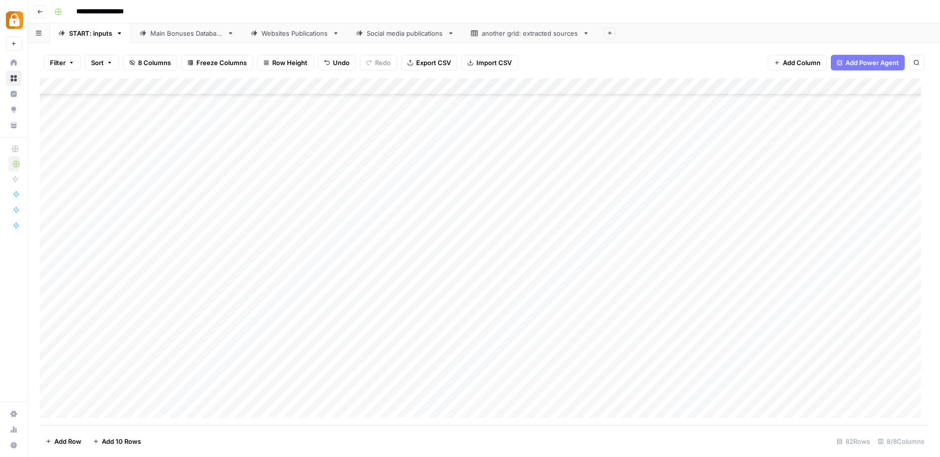
click at [746, 358] on div "Add Column" at bounding box center [484, 251] width 889 height 347
click at [747, 379] on div "Add Column" at bounding box center [484, 251] width 889 height 347
click at [863, 374] on div "Add Column" at bounding box center [484, 251] width 889 height 347
click at [95, 408] on div "Add Column" at bounding box center [484, 251] width 889 height 347
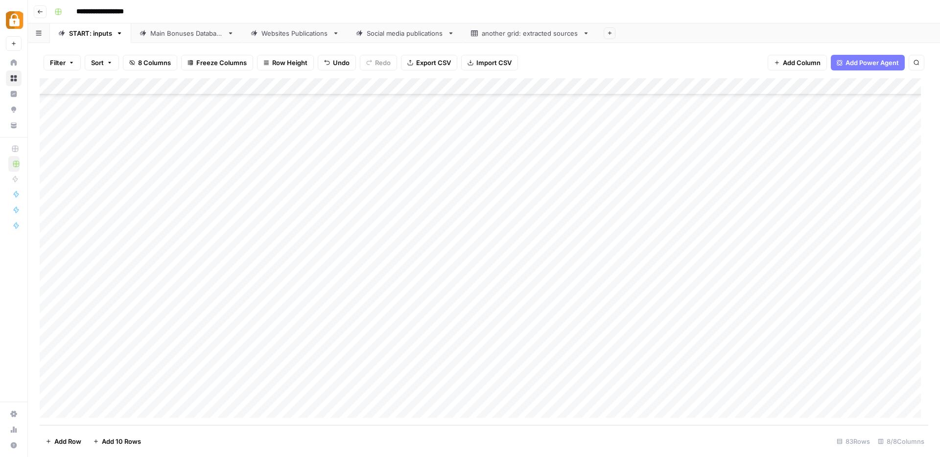
click at [280, 373] on div "Add Column" at bounding box center [484, 251] width 889 height 347
type textarea "**********"
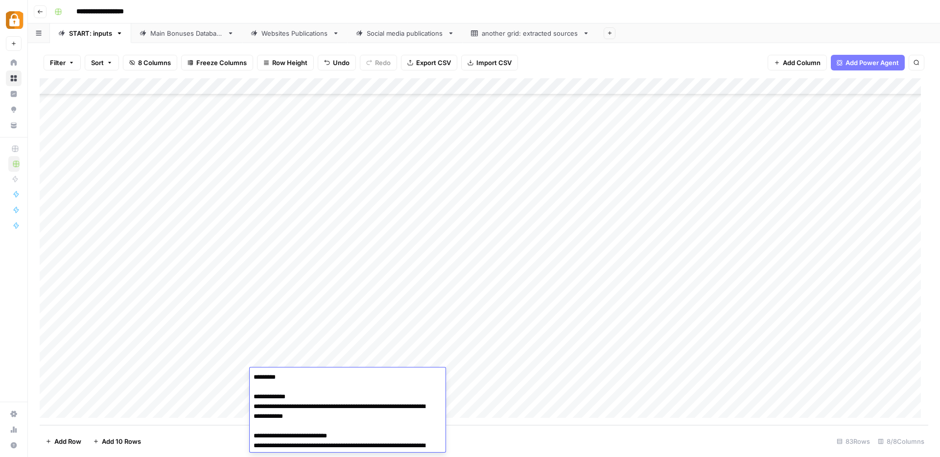
scroll to position [47, 0]
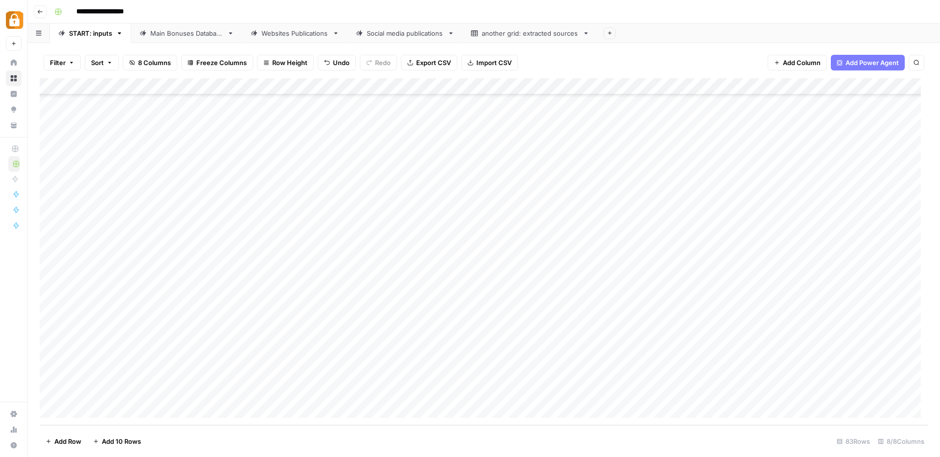
click at [185, 378] on div "Add Column" at bounding box center [484, 251] width 889 height 347
click at [191, 431] on button "Max" at bounding box center [187, 432] width 21 height 12
click at [571, 378] on div "Add Column" at bounding box center [484, 251] width 889 height 347
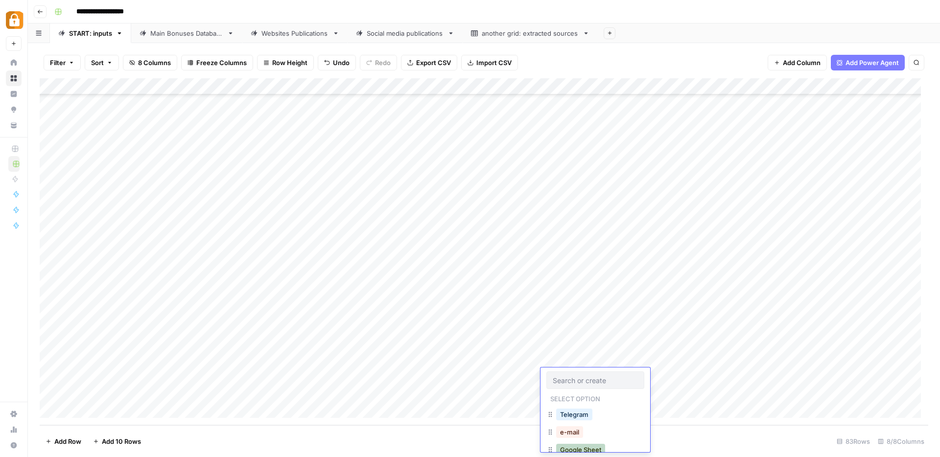
drag, startPoint x: 584, startPoint y: 449, endPoint x: 712, endPoint y: 408, distance: 134.9
click at [584, 449] on button "Google Sheet" at bounding box center [580, 450] width 49 height 12
click at [741, 375] on div "Add Column" at bounding box center [484, 251] width 889 height 347
click at [743, 363] on div "Add Column" at bounding box center [484, 251] width 889 height 347
click at [747, 375] on div "Add Column" at bounding box center [484, 251] width 889 height 347
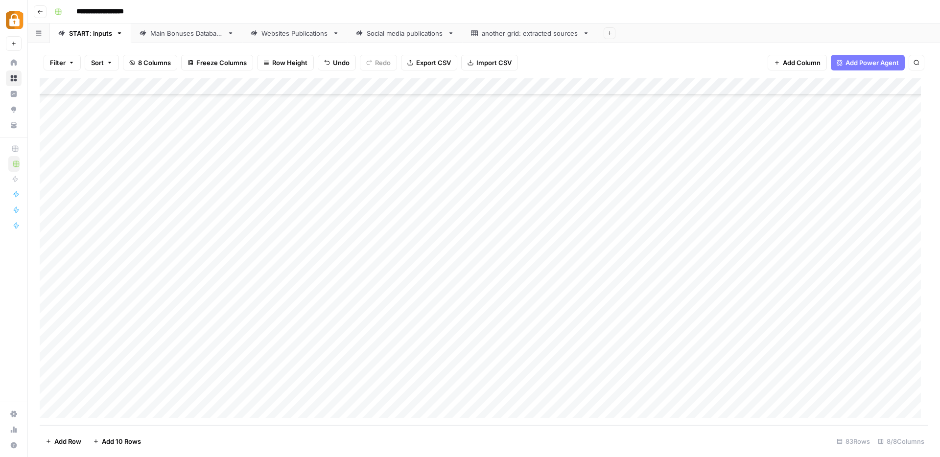
click at [896, 377] on div "Add Column" at bounding box center [484, 251] width 889 height 347
click at [98, 408] on div "Add Column" at bounding box center [484, 251] width 889 height 347
click at [281, 380] on div "Add Column" at bounding box center [484, 251] width 889 height 347
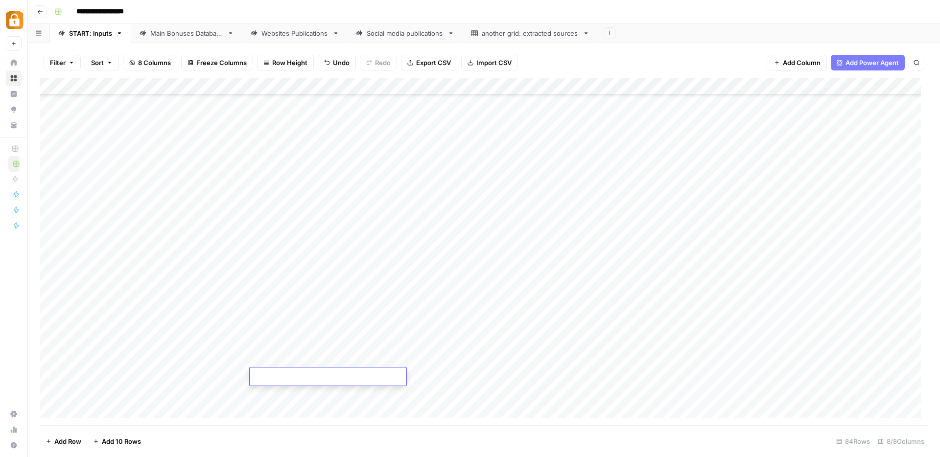
type textarea "**********"
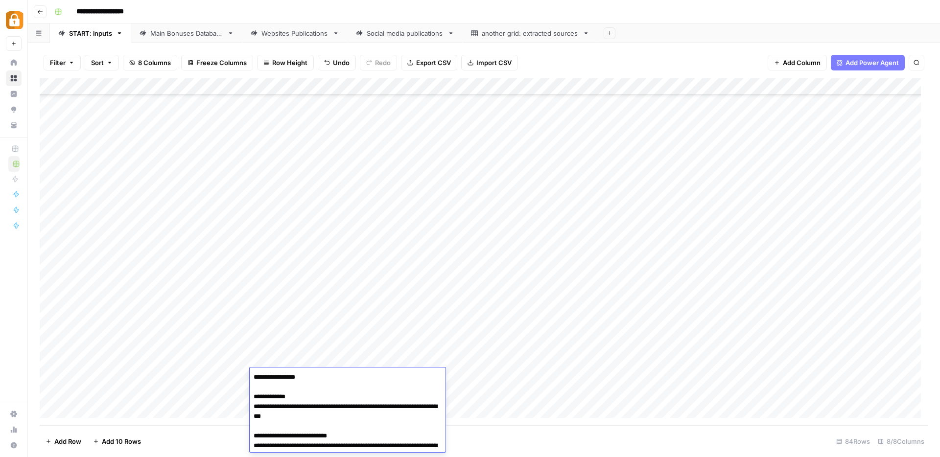
scroll to position [7, 0]
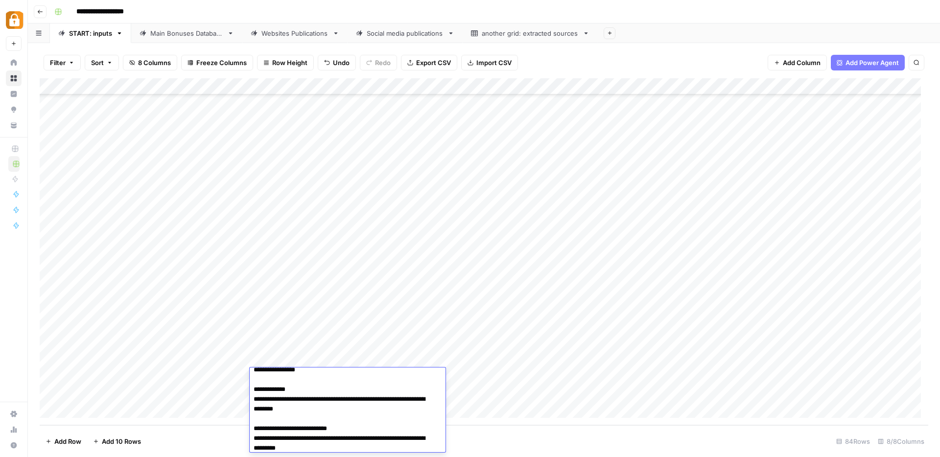
click at [189, 379] on div "Add Column" at bounding box center [484, 251] width 889 height 347
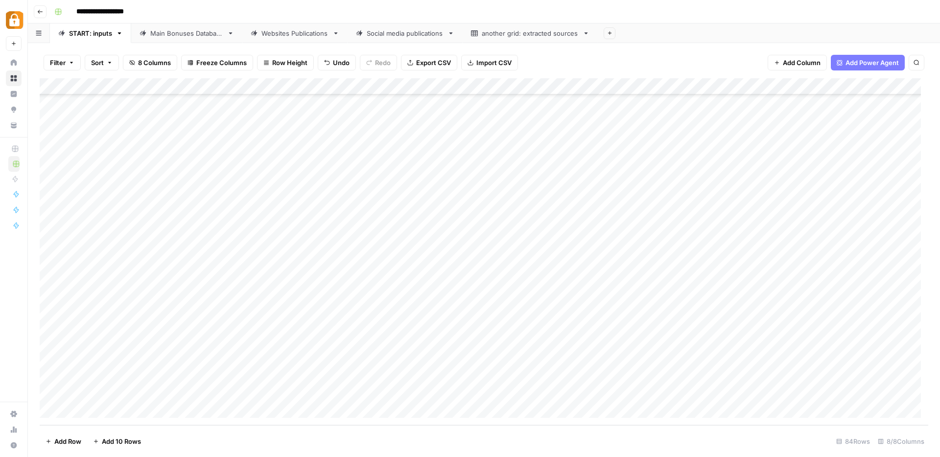
click at [189, 379] on div "Add Column" at bounding box center [484, 251] width 889 height 347
click at [189, 434] on button "Max" at bounding box center [187, 432] width 21 height 12
click at [570, 372] on div "Add Column" at bounding box center [484, 251] width 889 height 347
click at [589, 447] on button "Google Sheet" at bounding box center [580, 450] width 49 height 12
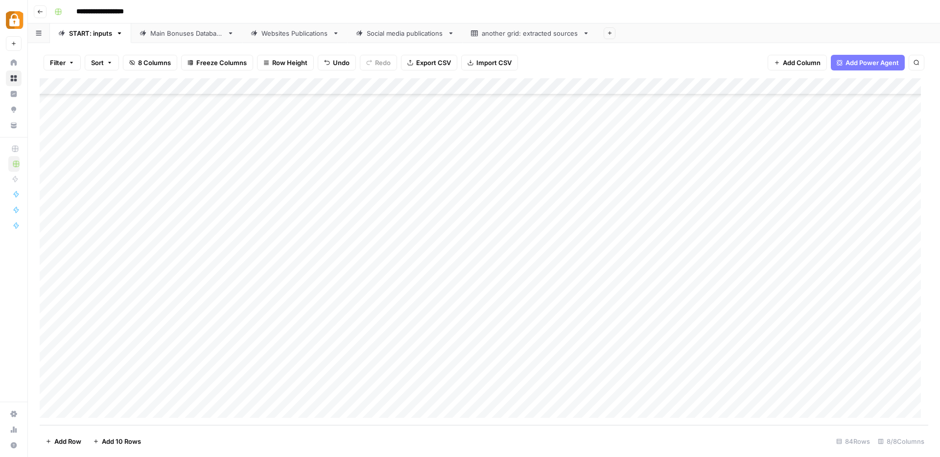
click at [747, 358] on div "Add Column" at bounding box center [484, 251] width 889 height 347
click at [747, 379] on div "Add Column" at bounding box center [484, 251] width 889 height 347
click at [832, 376] on div "Add Column" at bounding box center [484, 251] width 889 height 347
click at [121, 408] on div "Add Column" at bounding box center [484, 251] width 889 height 347
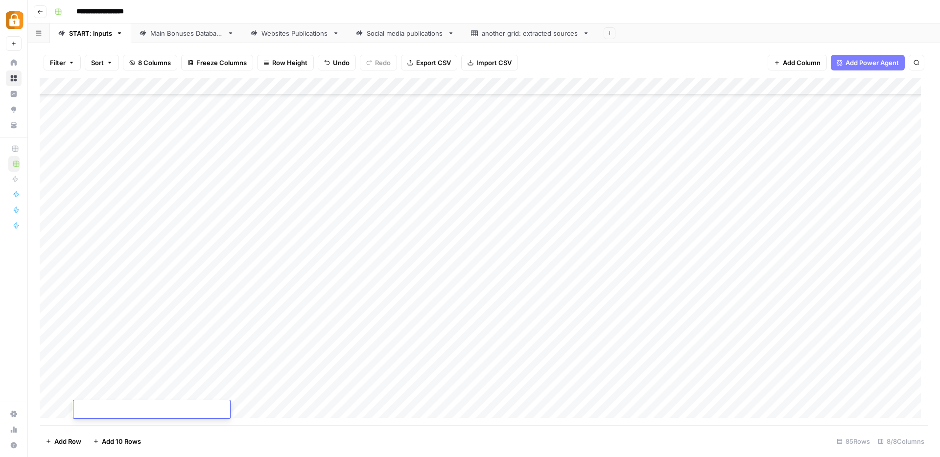
scroll to position [1091, 0]
click at [283, 392] on div "Add Column" at bounding box center [484, 251] width 889 height 347
type textarea "**********"
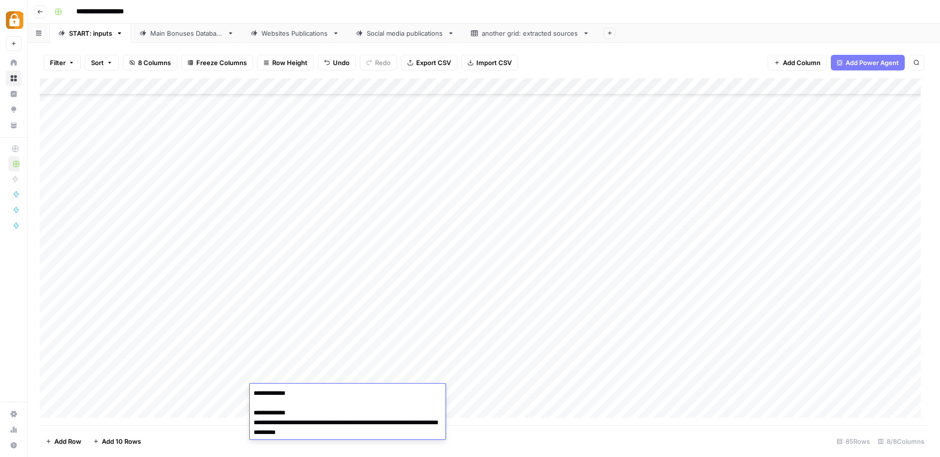
click at [189, 396] on div "Add Column" at bounding box center [484, 251] width 889 height 347
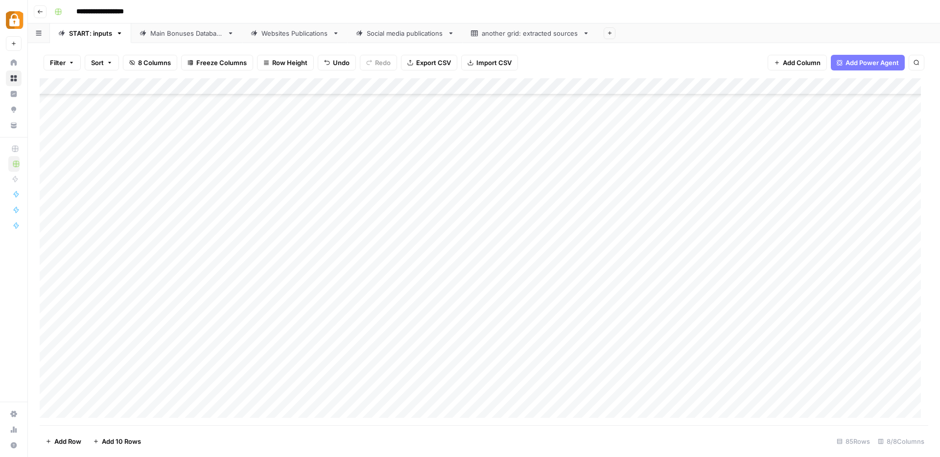
click at [189, 396] on div "Add Column" at bounding box center [484, 251] width 889 height 347
click at [190, 448] on button "Max" at bounding box center [187, 449] width 21 height 12
click at [568, 396] on div "Add Column" at bounding box center [484, 251] width 889 height 347
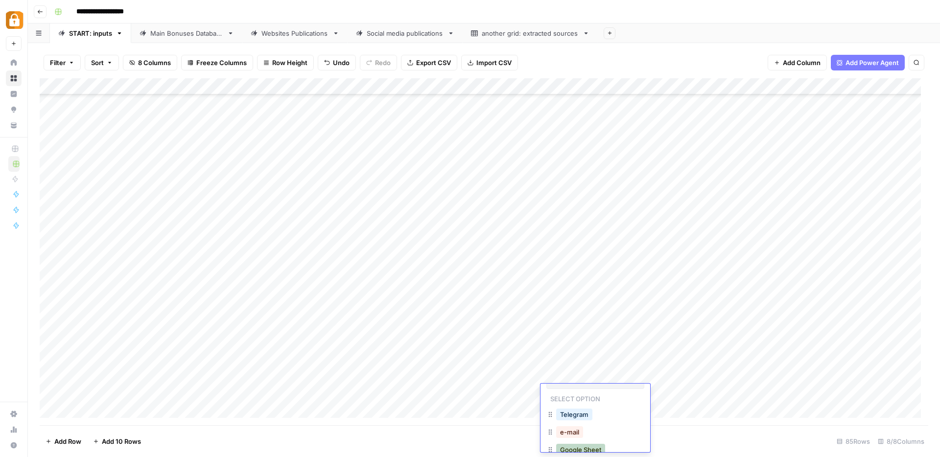
click at [583, 448] on button "Google Sheet" at bounding box center [580, 450] width 49 height 12
click at [745, 378] on div "Add Column" at bounding box center [484, 251] width 889 height 347
click at [742, 394] on div "Add Column" at bounding box center [484, 251] width 889 height 347
type textarea "*********"
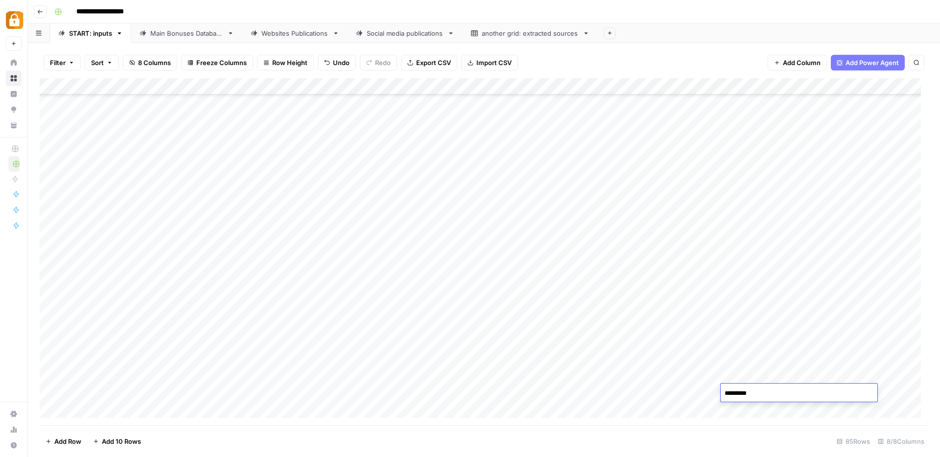
click at [651, 416] on div "Add Column" at bounding box center [484, 251] width 889 height 347
click at [831, 394] on div "Add Column" at bounding box center [484, 251] width 889 height 347
click at [63, 440] on span "Add Row" at bounding box center [67, 442] width 27 height 10
click at [69, 441] on span "Add Row" at bounding box center [67, 442] width 27 height 10
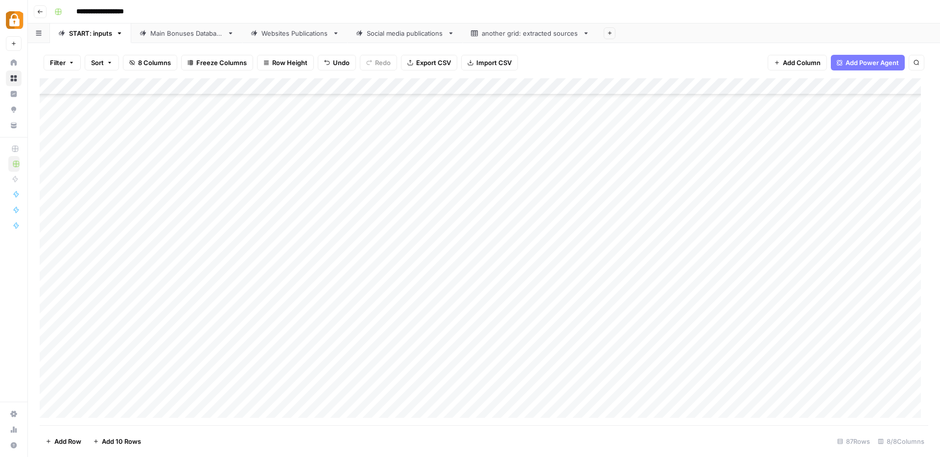
scroll to position [1125, 0]
click at [294, 375] on div "Add Column" at bounding box center [484, 251] width 889 height 347
type textarea "**********"
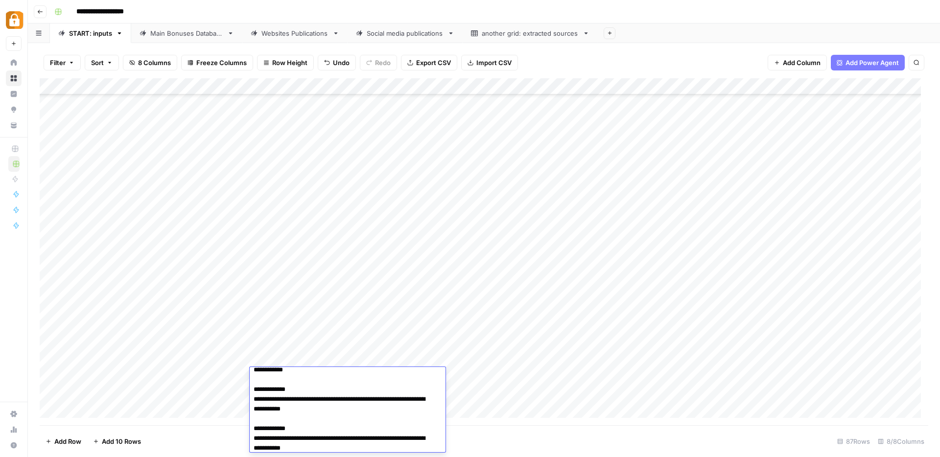
click at [181, 376] on div "Add Column" at bounding box center [484, 251] width 889 height 347
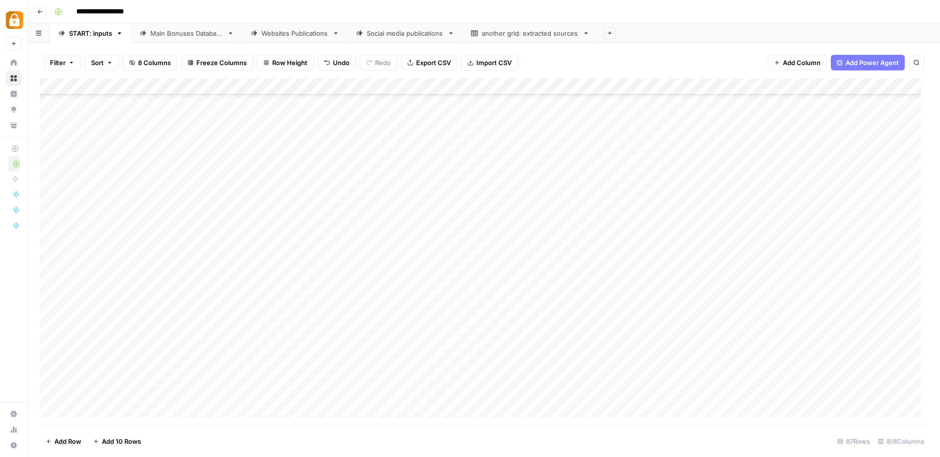
click at [181, 376] on div "Add Column" at bounding box center [484, 251] width 889 height 347
click at [191, 430] on button "Max" at bounding box center [187, 432] width 21 height 12
click at [566, 376] on div "Add Column" at bounding box center [484, 251] width 889 height 347
click at [594, 449] on button "Google Sheet" at bounding box center [580, 450] width 49 height 12
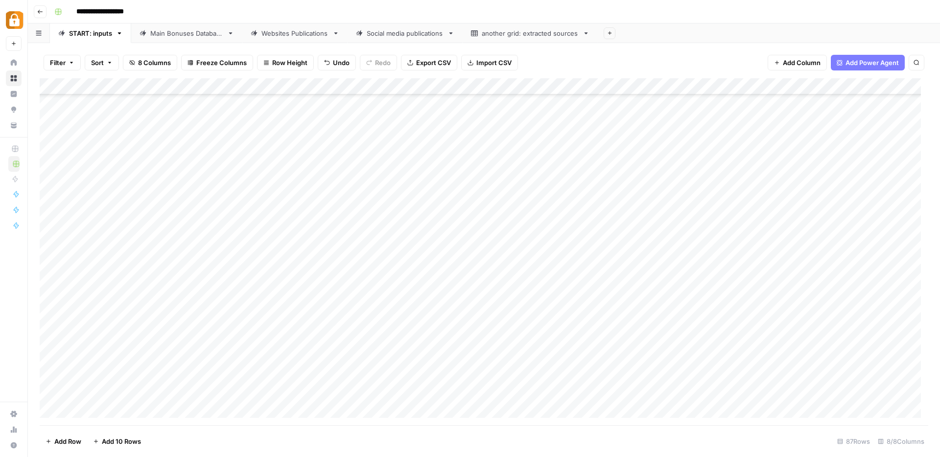
click at [761, 359] on div "Add Column" at bounding box center [484, 251] width 889 height 347
click at [760, 380] on div "Add Column" at bounding box center [484, 251] width 889 height 347
click at [856, 377] on div "Add Column" at bounding box center [484, 251] width 889 height 347
click at [283, 394] on div "Add Column" at bounding box center [484, 251] width 889 height 347
click at [55, 441] on span "Add Row" at bounding box center [67, 442] width 27 height 10
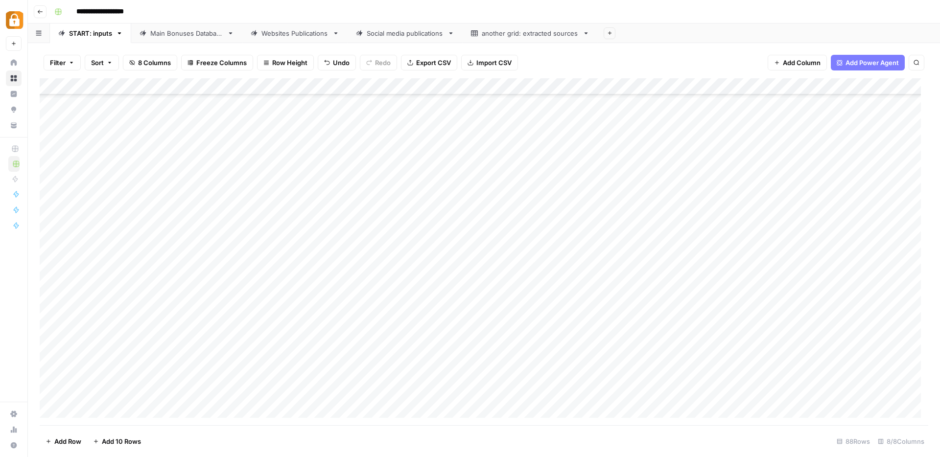
scroll to position [1141, 0]
click at [285, 376] on div "Add Column" at bounding box center [484, 251] width 889 height 347
type textarea "**********"
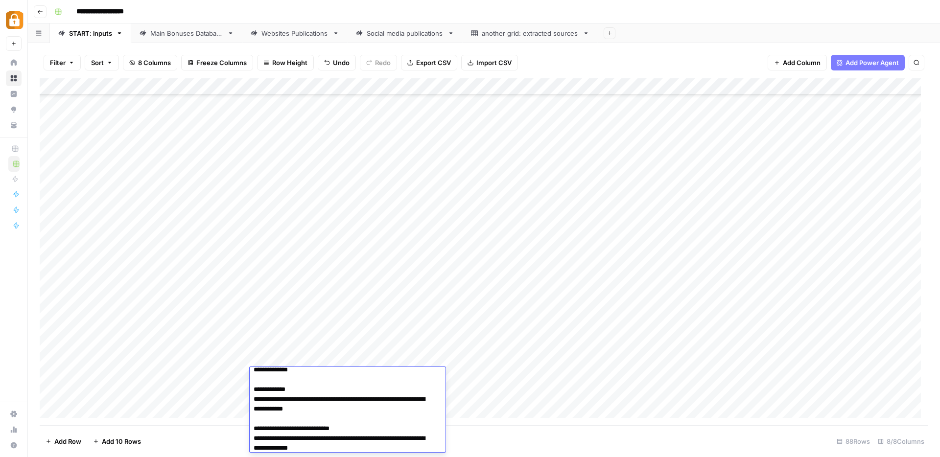
click at [202, 376] on div "Add Column" at bounding box center [484, 251] width 889 height 347
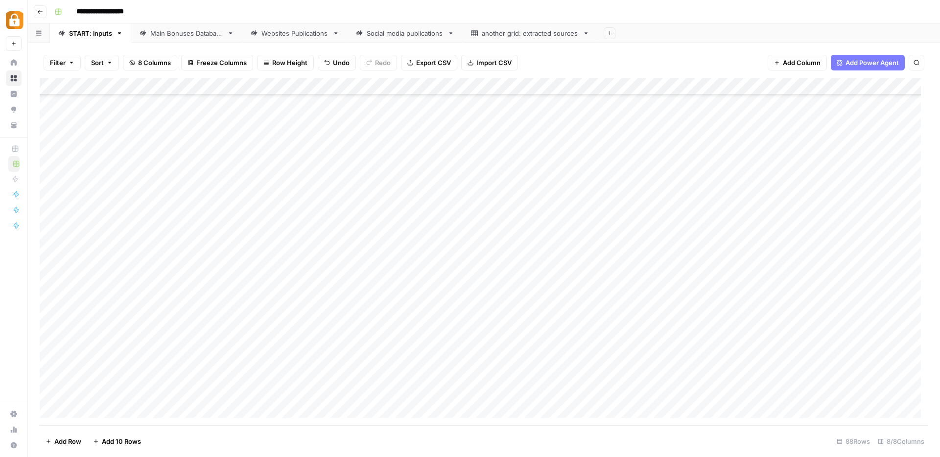
click at [202, 376] on div "Add Column" at bounding box center [484, 251] width 889 height 347
click at [202, 436] on div "Max" at bounding box center [216, 433] width 98 height 18
click at [178, 435] on button "Max" at bounding box center [187, 432] width 21 height 12
click at [564, 376] on div "Add Column" at bounding box center [484, 251] width 889 height 347
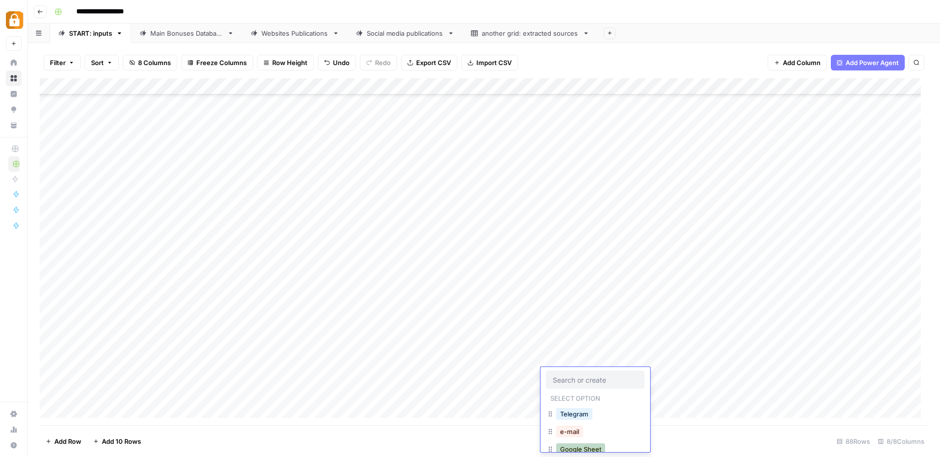
click at [592, 447] on button "Google Sheet" at bounding box center [580, 450] width 49 height 12
click at [747, 361] on div "Add Column" at bounding box center [484, 251] width 889 height 347
click at [751, 375] on div "Add Column" at bounding box center [484, 251] width 889 height 347
click at [875, 376] on div "Add Column" at bounding box center [484, 251] width 889 height 347
click at [74, 440] on span "Add Row" at bounding box center [67, 442] width 27 height 10
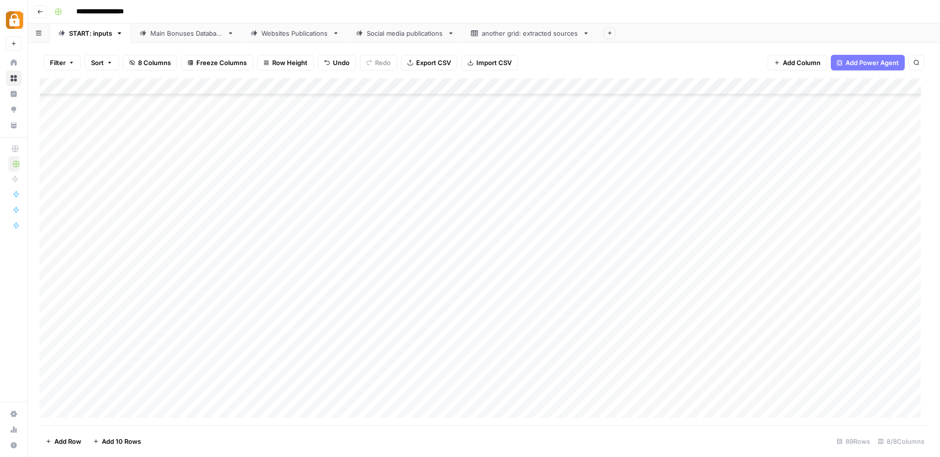
scroll to position [1158, 0]
click at [282, 377] on div "Add Column" at bounding box center [484, 251] width 889 height 347
type textarea "**********"
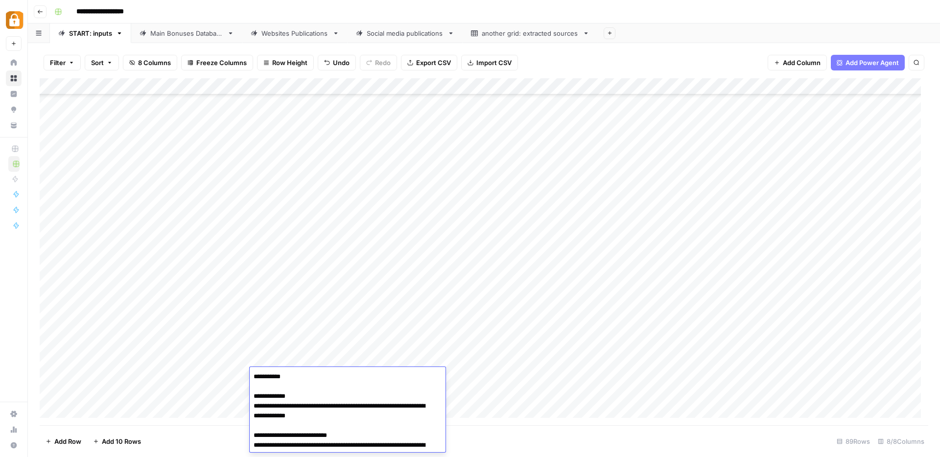
scroll to position [203, 0]
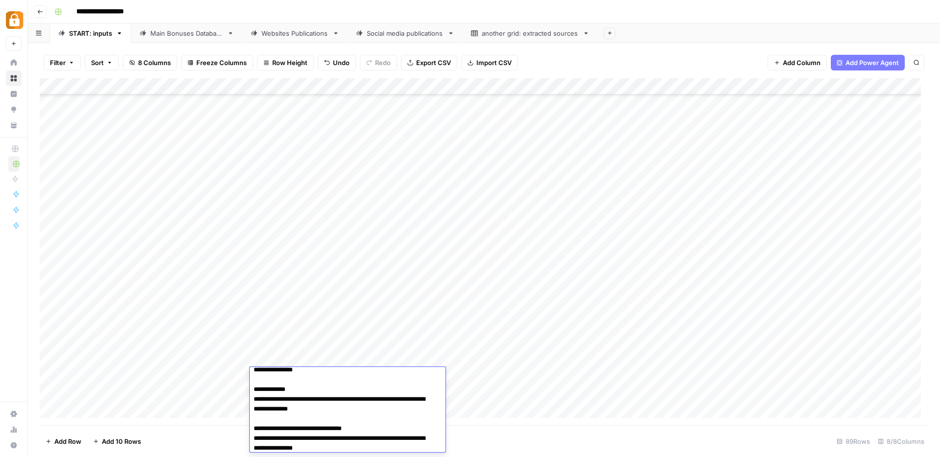
click at [185, 378] on div "Add Column" at bounding box center [484, 251] width 889 height 347
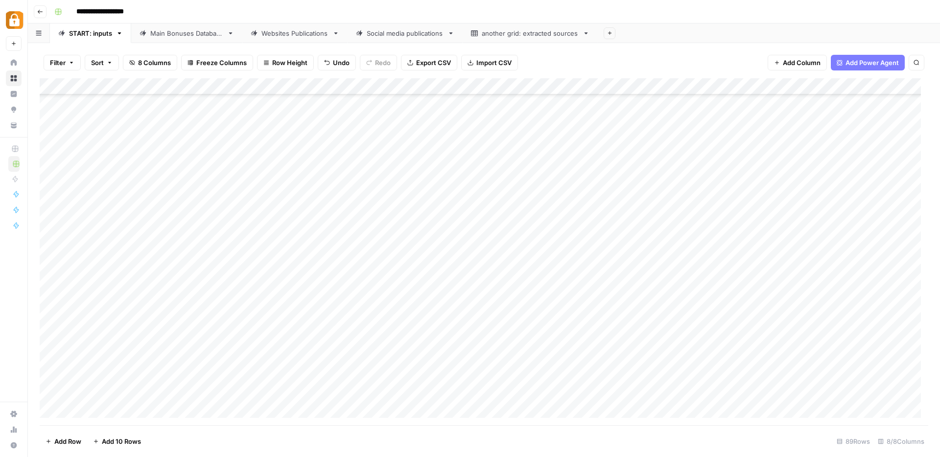
click at [185, 378] on div "Add Column" at bounding box center [484, 251] width 889 height 347
click at [189, 431] on button "Max" at bounding box center [187, 432] width 21 height 12
click at [567, 377] on div "Add Column" at bounding box center [484, 251] width 889 height 347
click at [575, 447] on button "Google Sheet" at bounding box center [580, 450] width 49 height 12
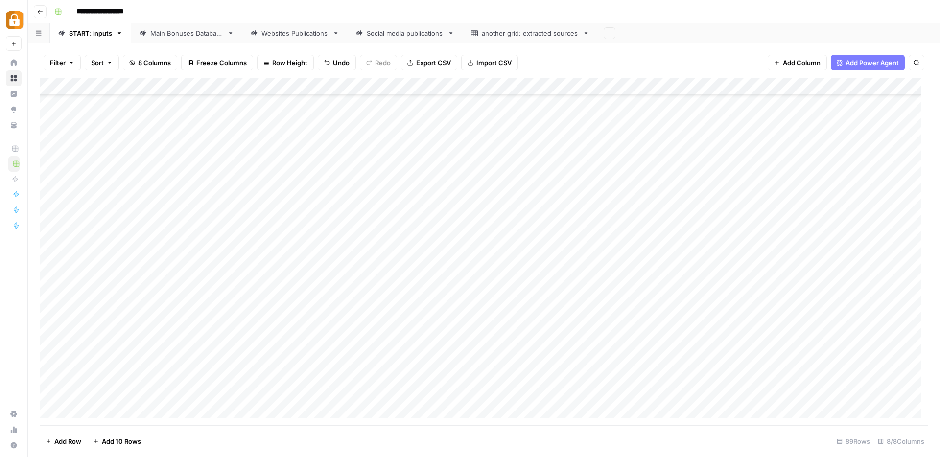
click at [753, 353] on div "Add Column" at bounding box center [484, 251] width 889 height 347
click at [757, 379] on div "Add Column" at bounding box center [484, 251] width 889 height 347
click at [754, 362] on div "Add Column" at bounding box center [484, 251] width 889 height 347
click at [757, 379] on div "Add Column" at bounding box center [484, 251] width 889 height 347
click at [870, 378] on div "Add Column" at bounding box center [484, 251] width 889 height 347
